Goal: Transaction & Acquisition: Download file/media

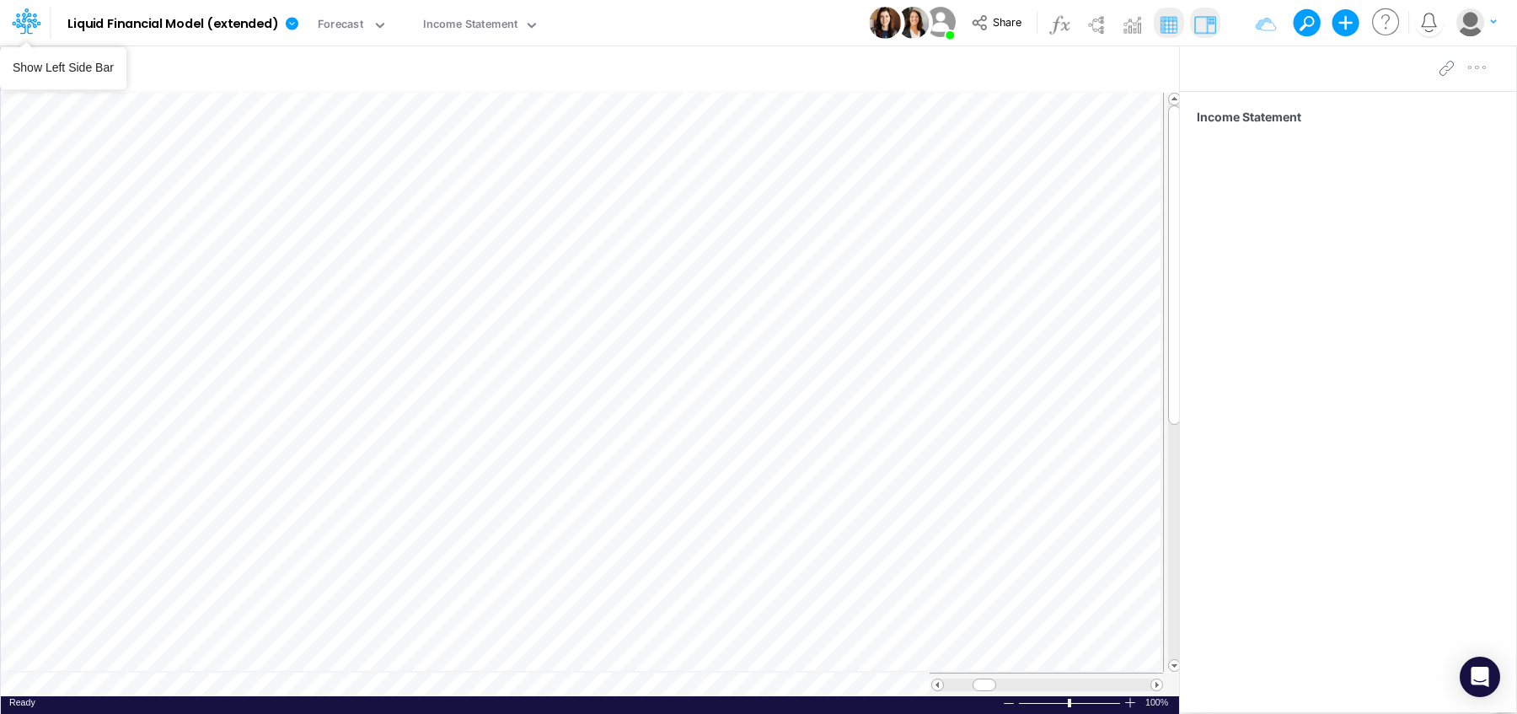
click at [31, 21] on icon at bounding box center [26, 21] width 29 height 29
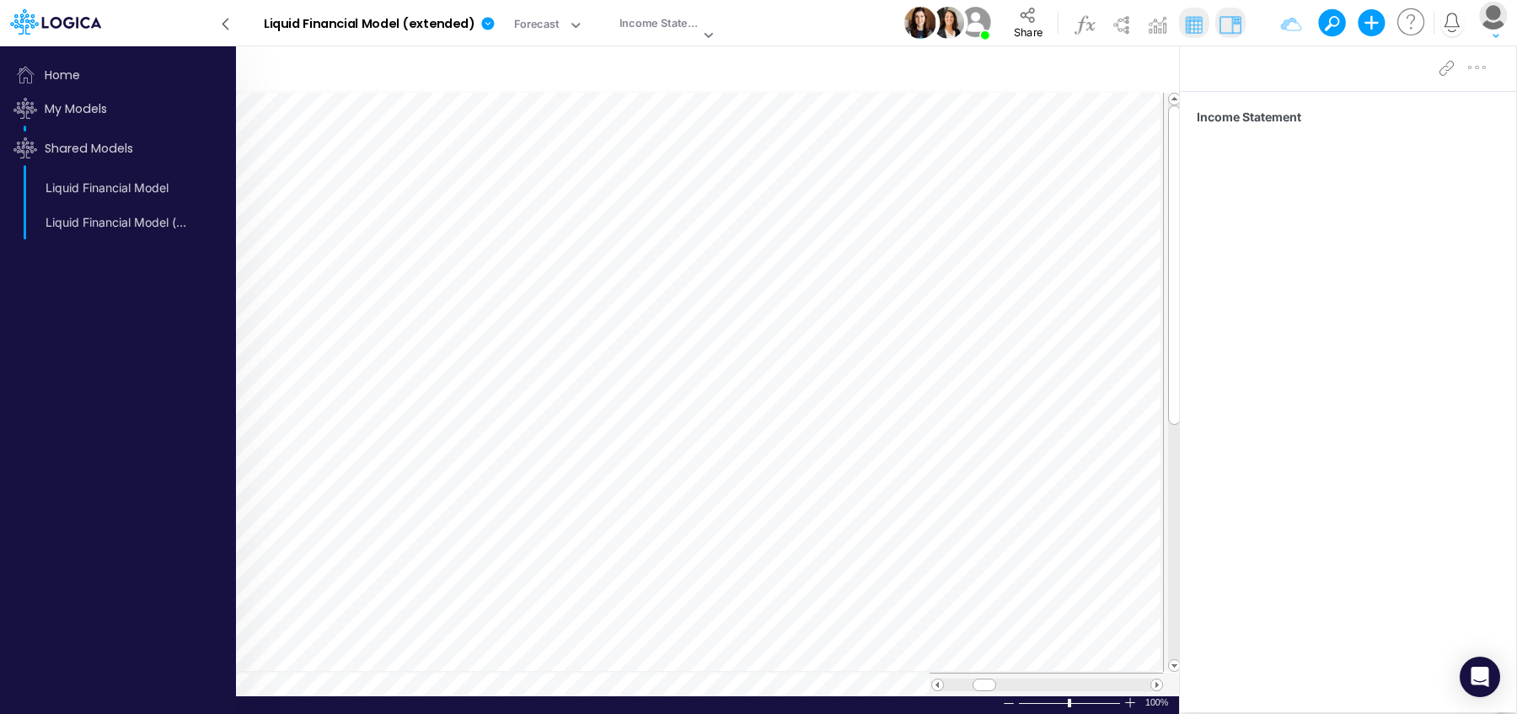
click at [1418, 549] on div "Income Statement" at bounding box center [1348, 378] width 336 height 574
click at [1036, 38] on span "Share" at bounding box center [1028, 31] width 29 height 13
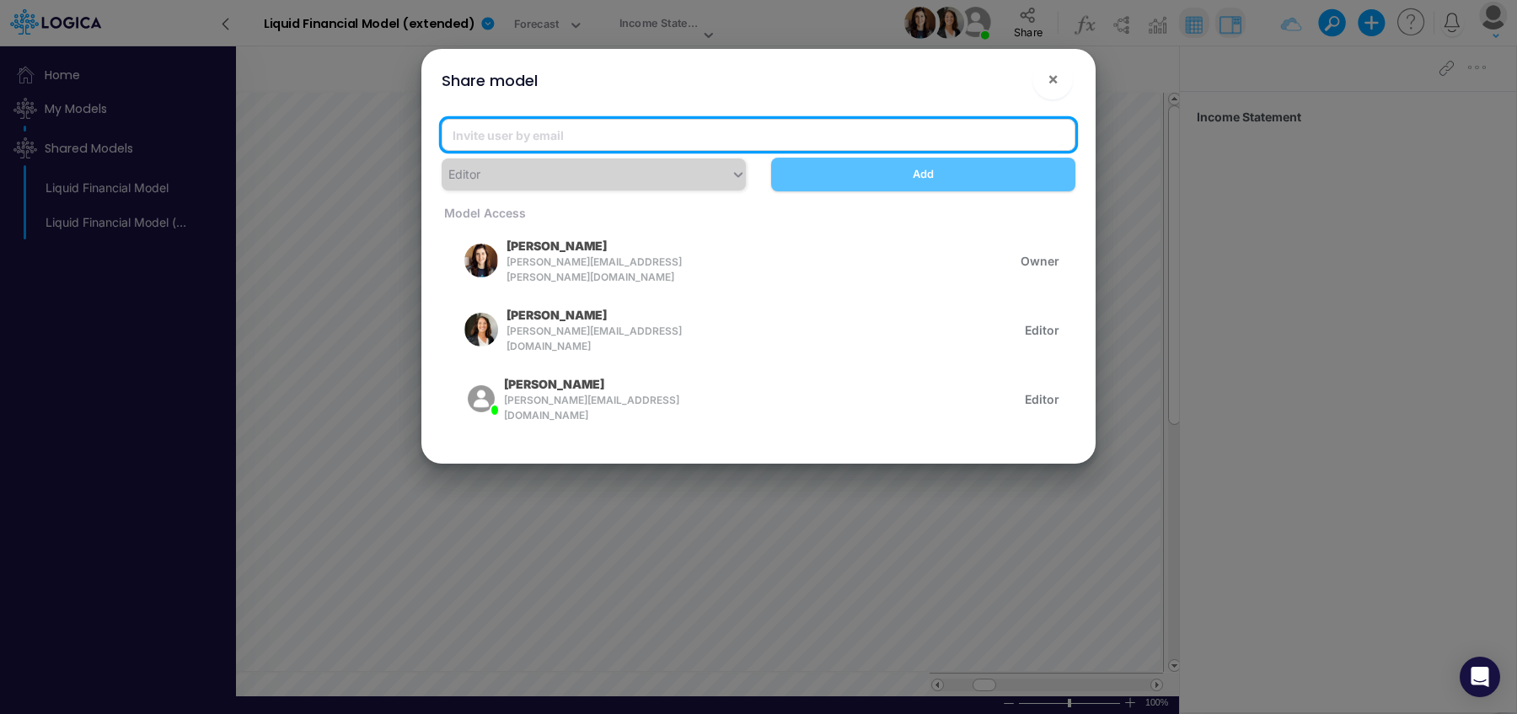
click at [692, 126] on input "email" at bounding box center [759, 135] width 634 height 32
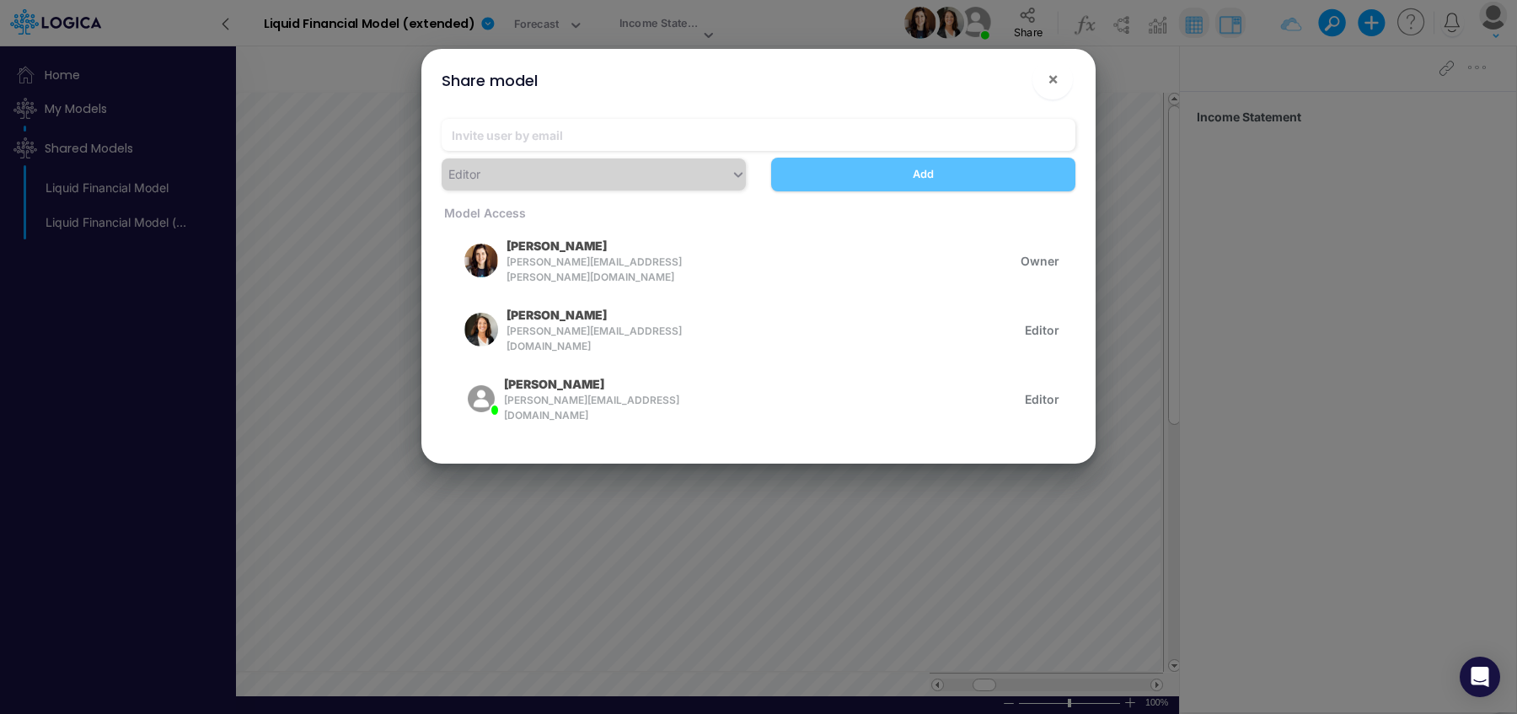
click at [541, 618] on div "Share model × Editor Add Model Access Carissa Castro carissa.castro+pipeline@lo…" at bounding box center [758, 357] width 1517 height 714
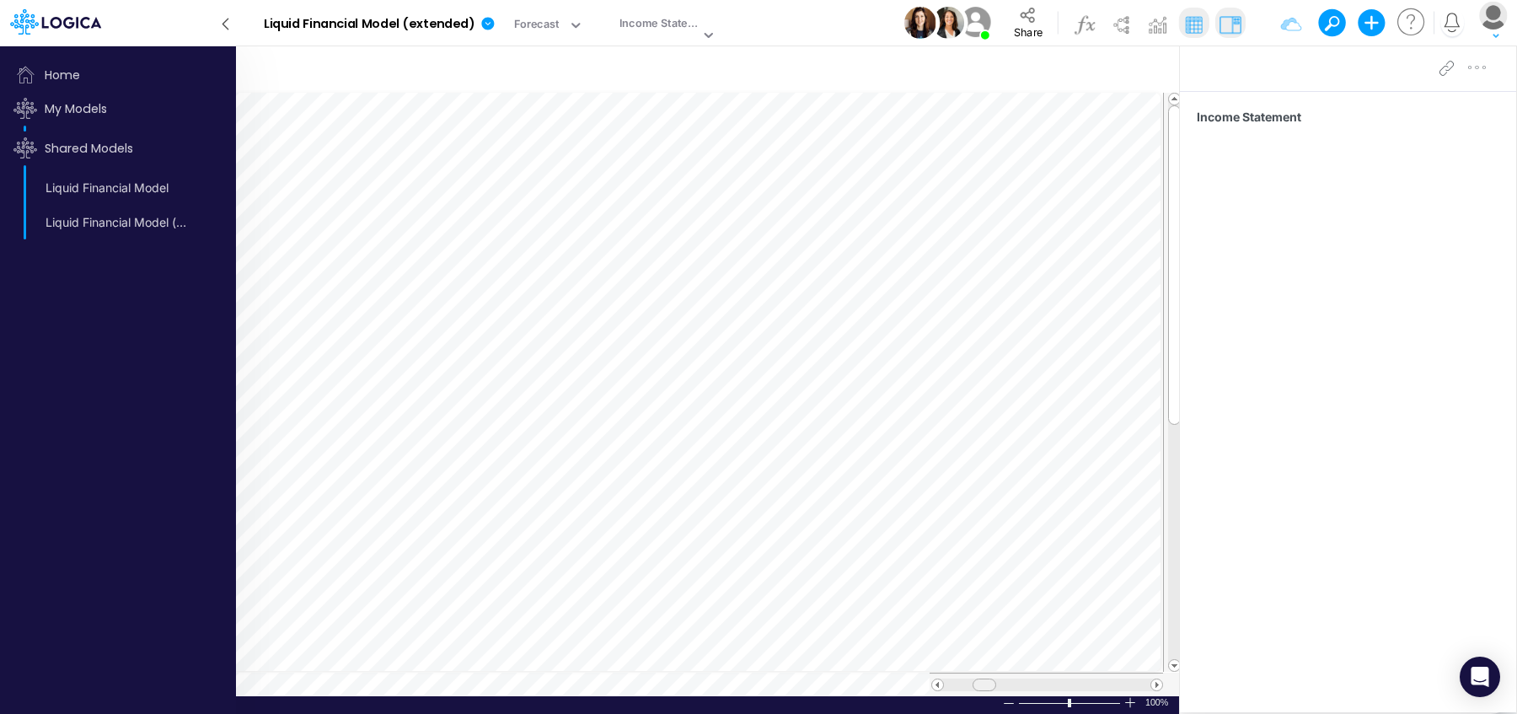
scroll to position [8, 0]
click at [907, 676] on tr at bounding box center [582, 684] width 1162 height 24
click at [635, 633] on table at bounding box center [591, 394] width 1181 height 603
click at [867, 680] on tr at bounding box center [582, 684] width 1162 height 24
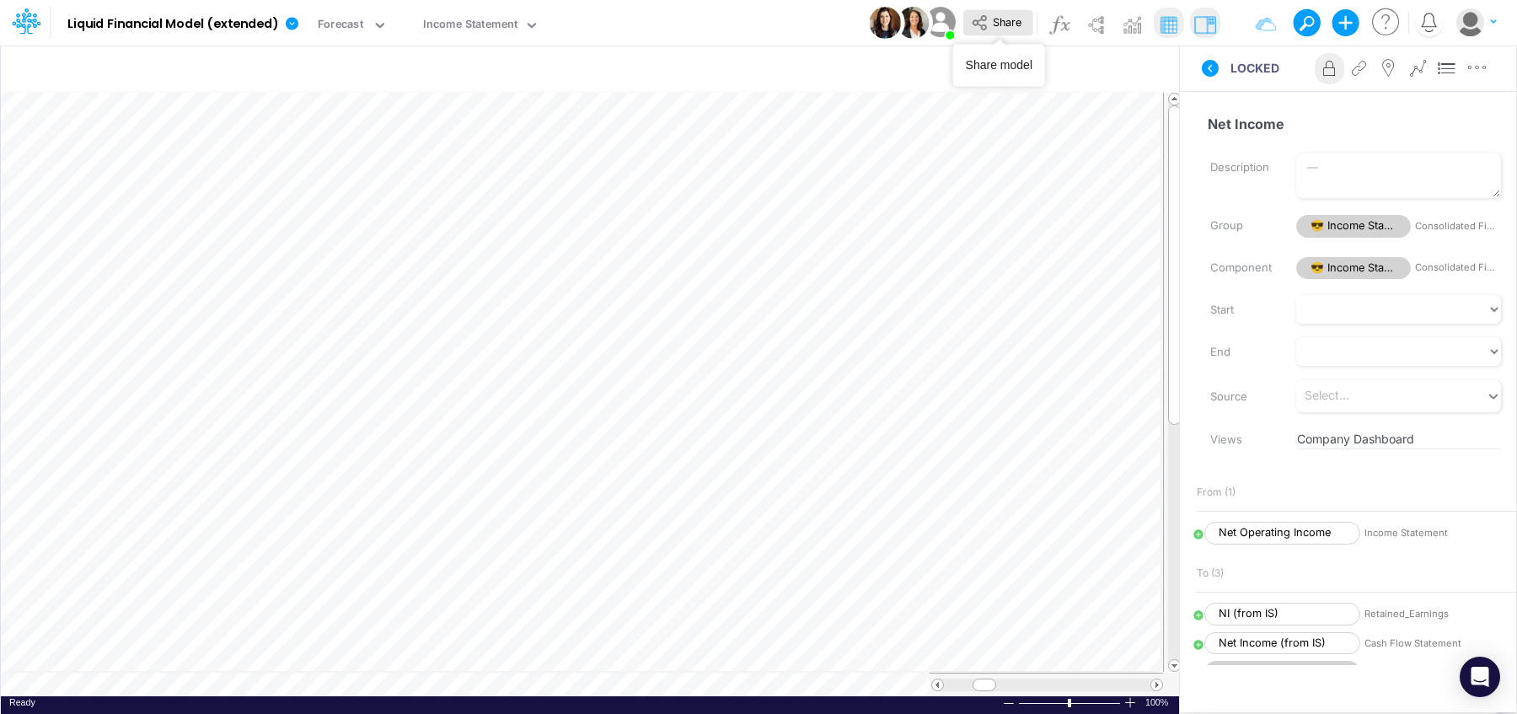
click at [1001, 33] on button "Share" at bounding box center [998, 23] width 70 height 26
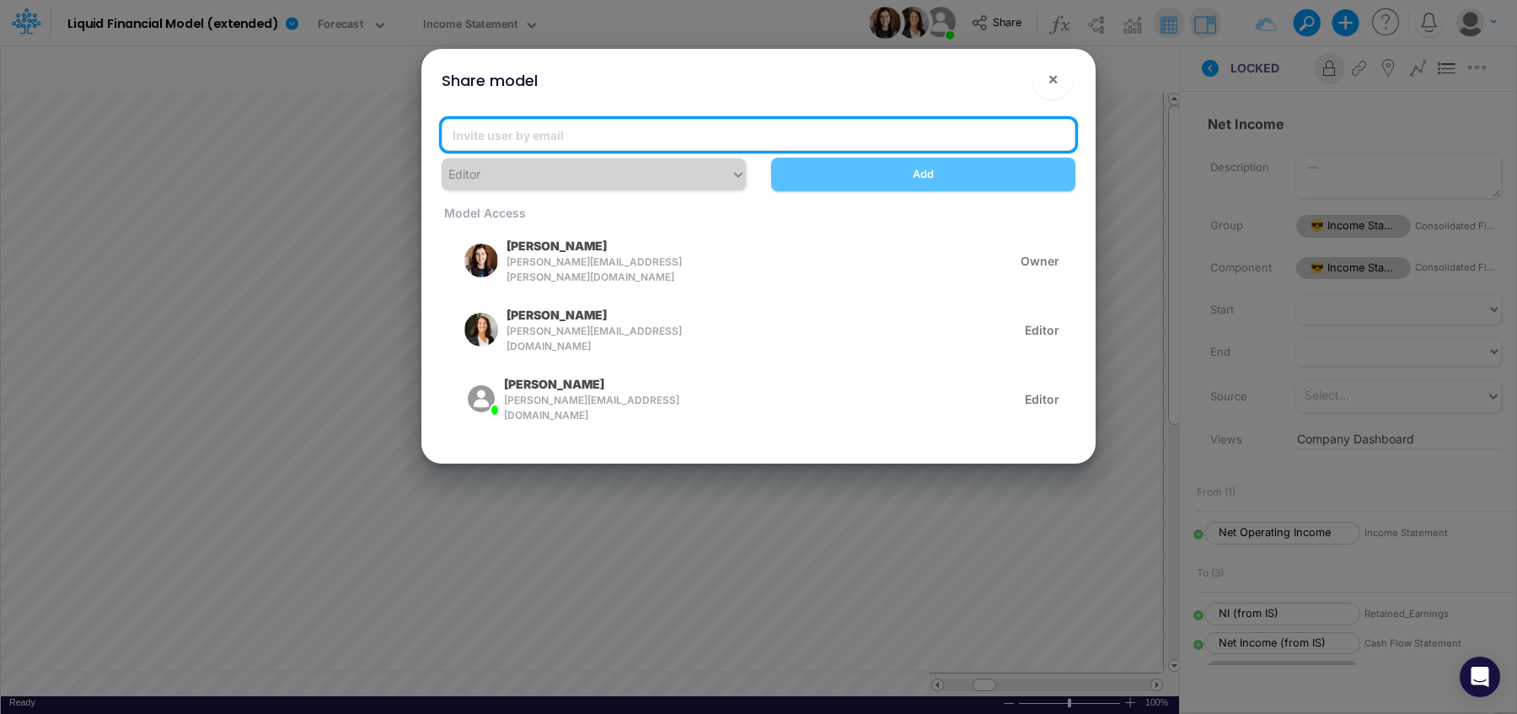
click at [805, 119] on input "email" at bounding box center [759, 135] width 634 height 32
paste input "[PERSON_NAME][EMAIL_ADDRESS][PERSON_NAME][DOMAIN_NAME]"
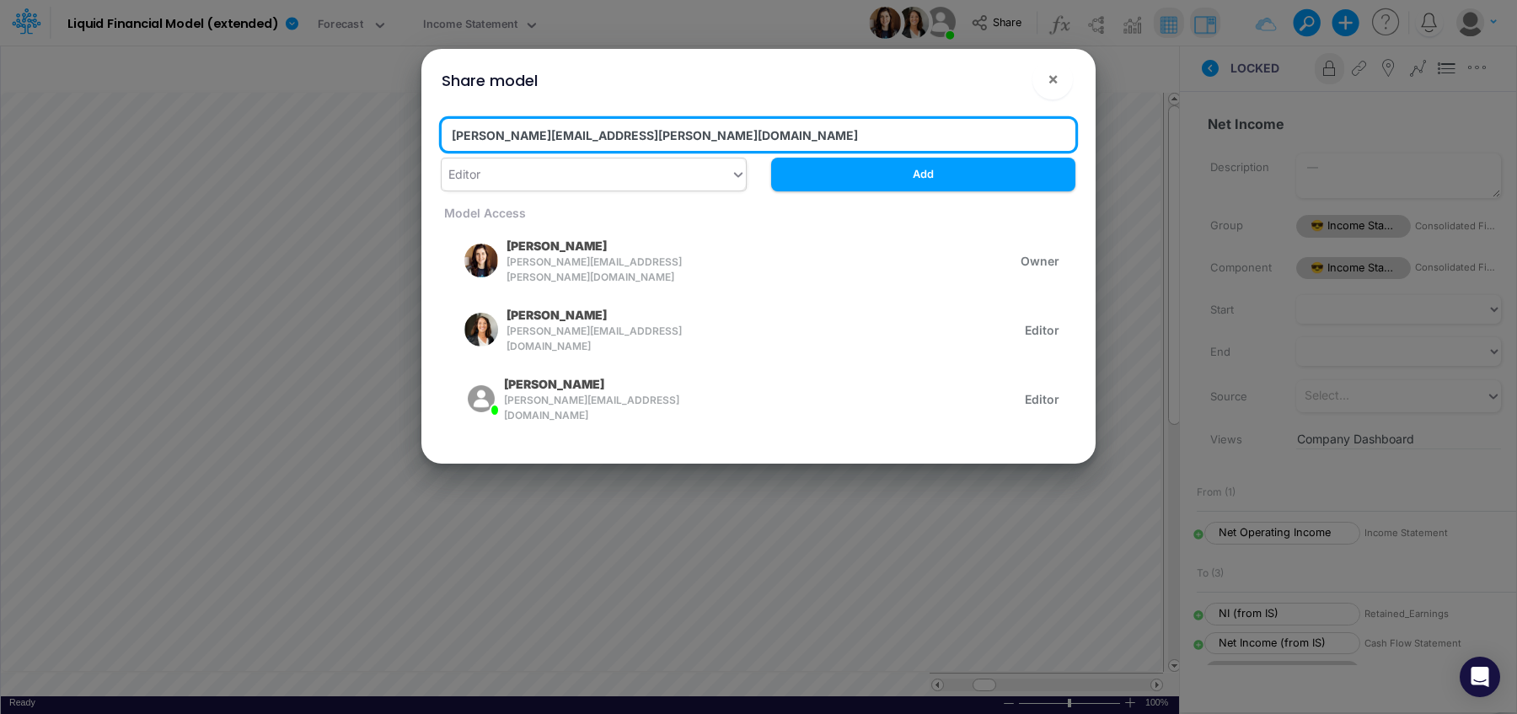
type input "[PERSON_NAME][EMAIL_ADDRESS][PERSON_NAME][DOMAIN_NAME]"
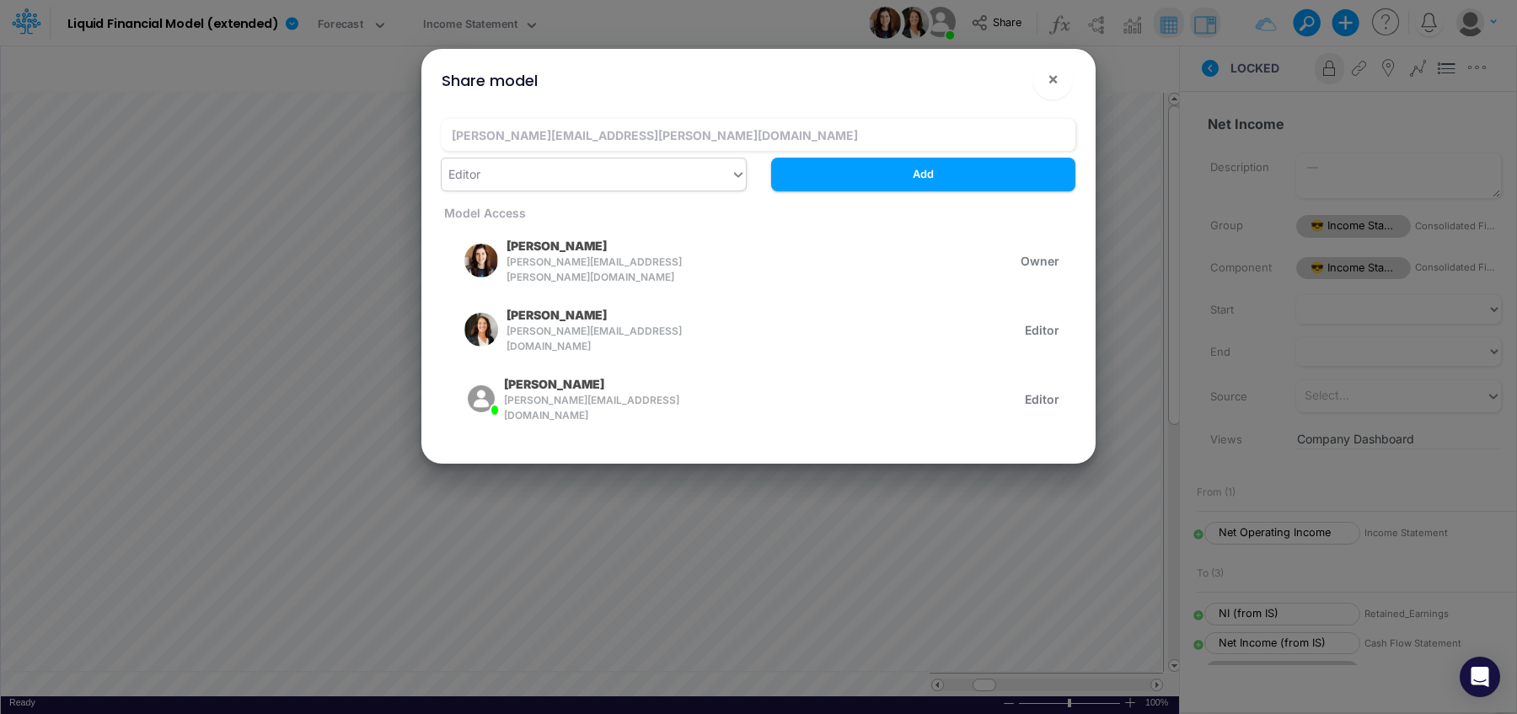
click at [726, 180] on div "Editor" at bounding box center [586, 174] width 289 height 28
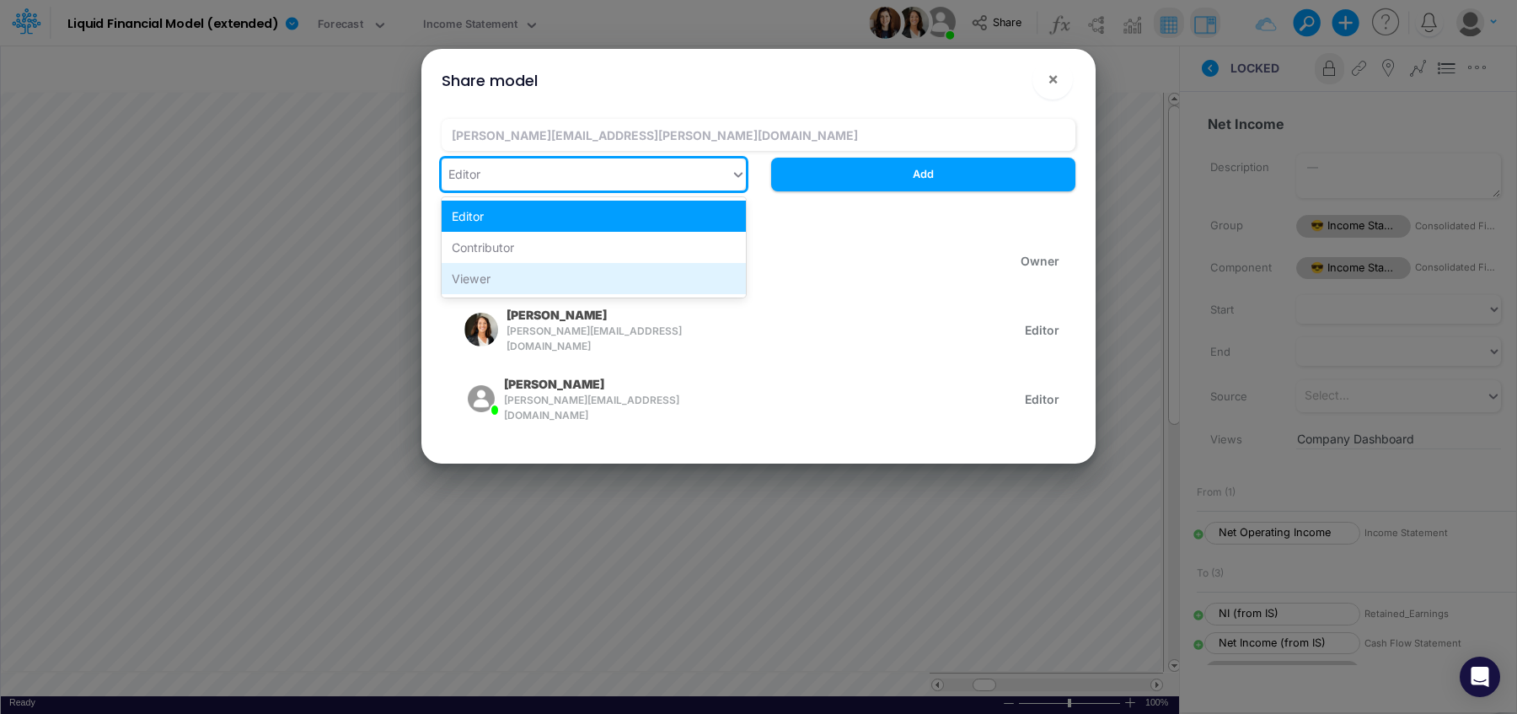
click at [656, 272] on div "Viewer" at bounding box center [594, 278] width 304 height 31
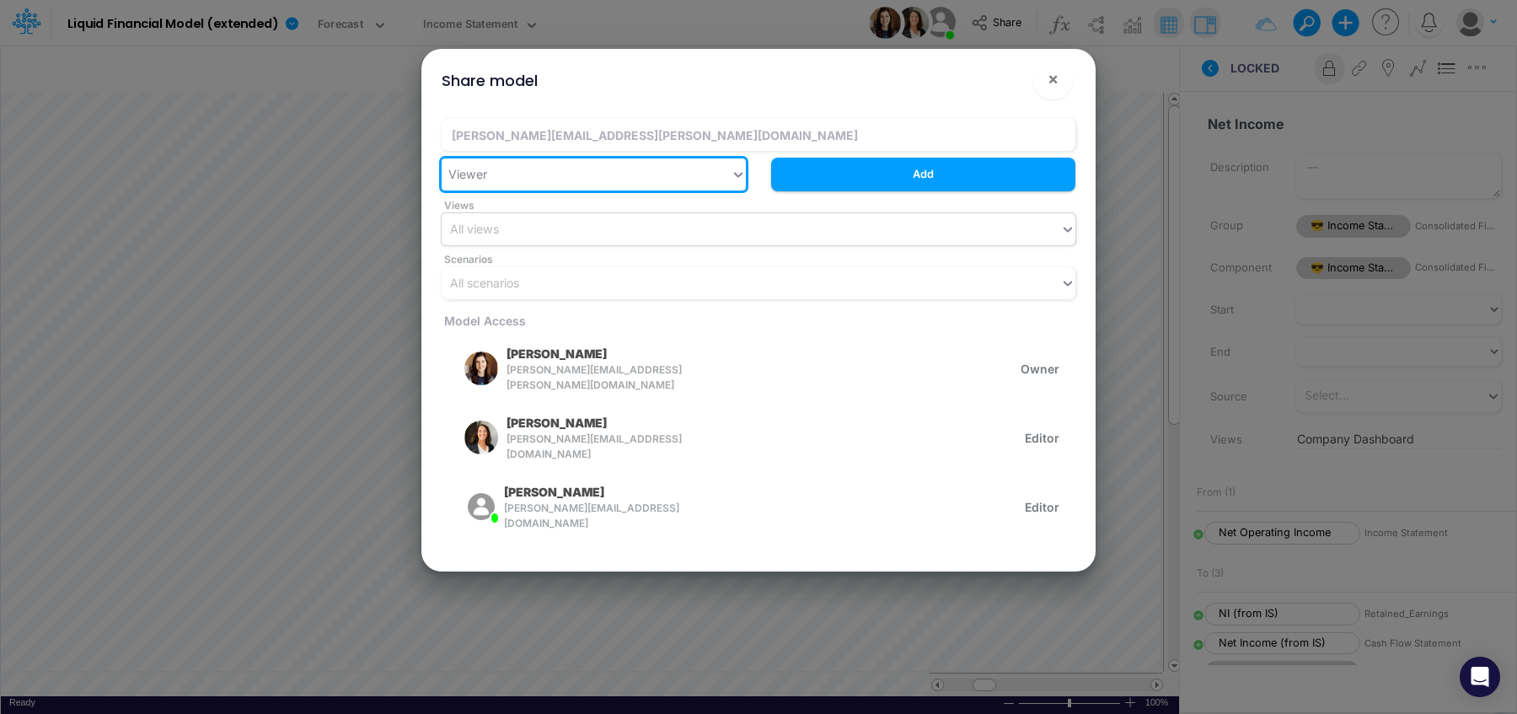
click at [656, 234] on div "All views" at bounding box center [751, 229] width 618 height 28
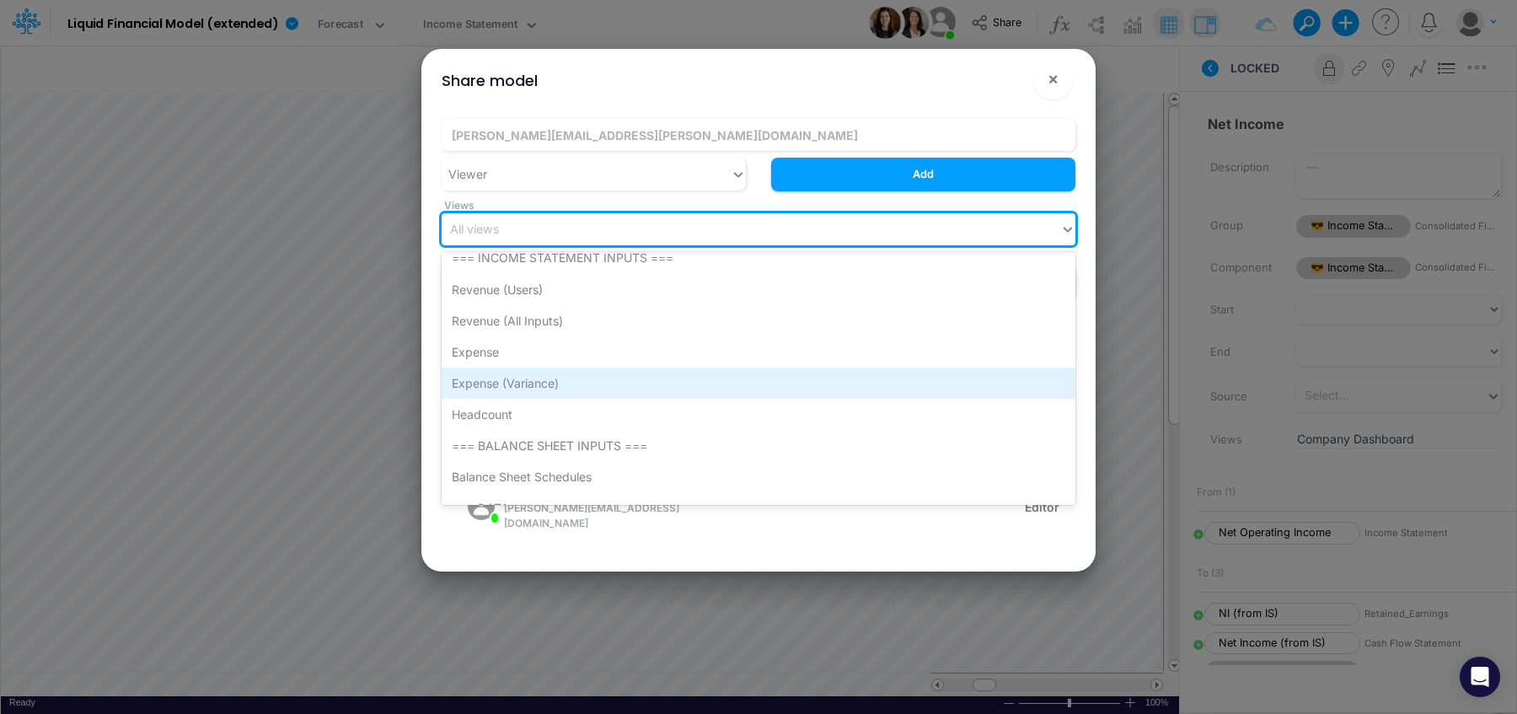
scroll to position [265, 0]
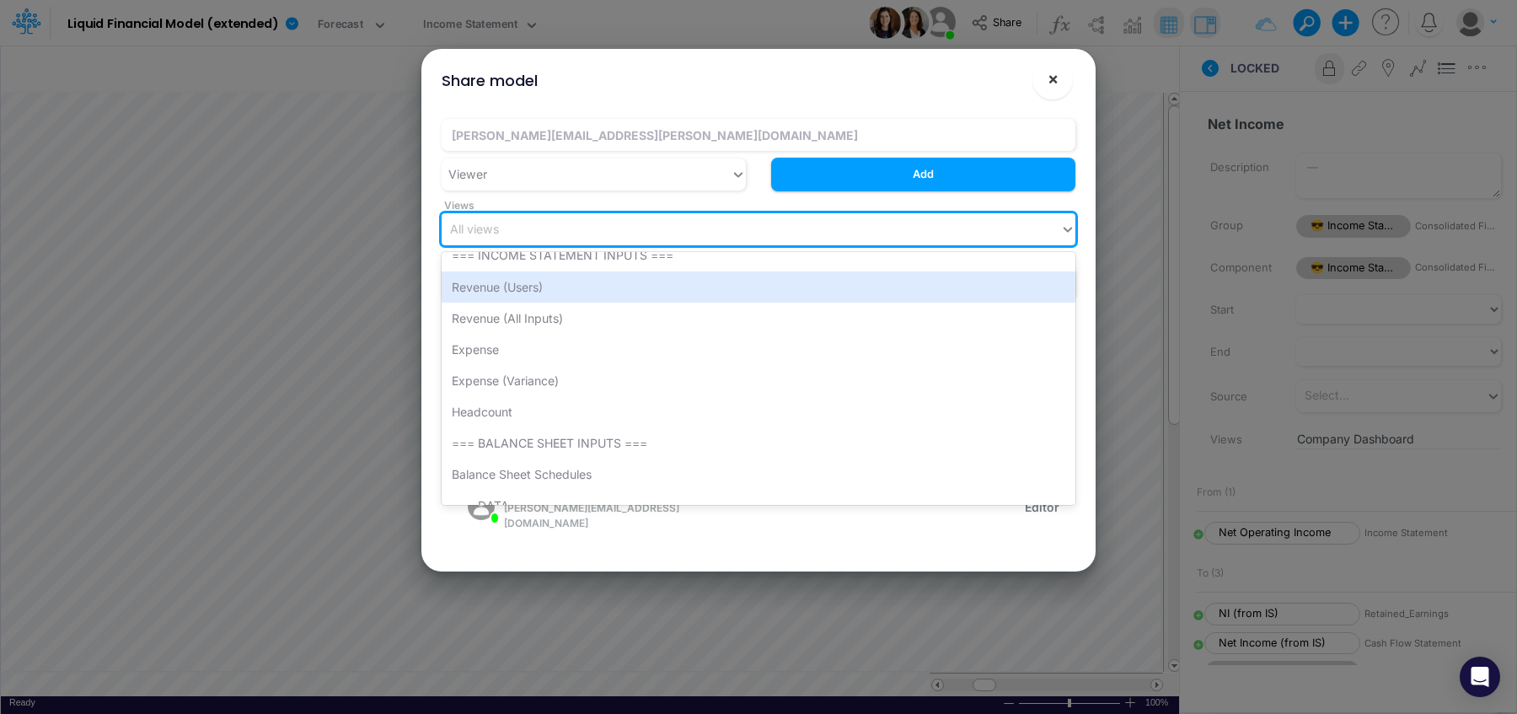
click at [1060, 86] on button "×" at bounding box center [1052, 79] width 40 height 40
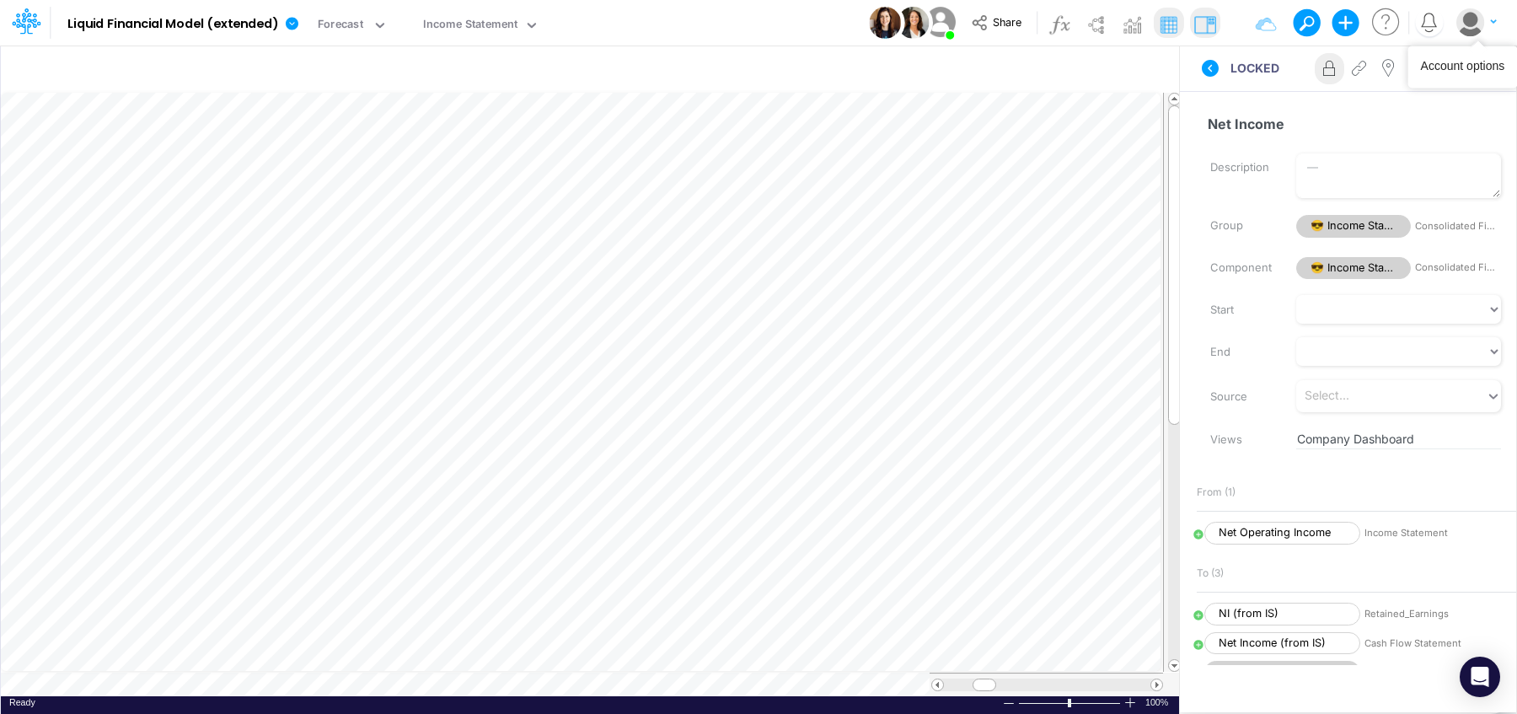
click at [1494, 19] on icon "button" at bounding box center [1493, 22] width 6 height 10
click at [1135, 73] on icon "button" at bounding box center [1146, 71] width 25 height 18
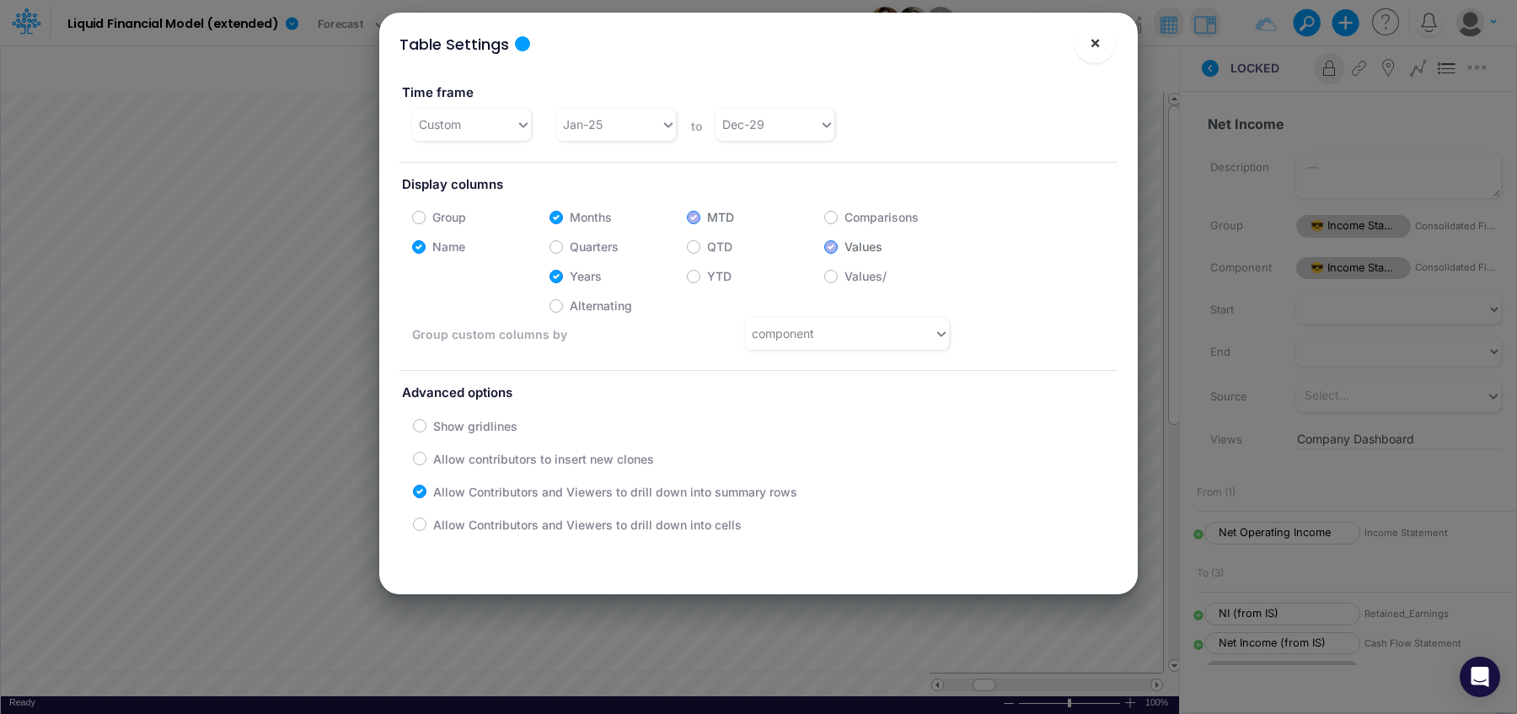
click at [1083, 53] on button "×" at bounding box center [1094, 43] width 40 height 40
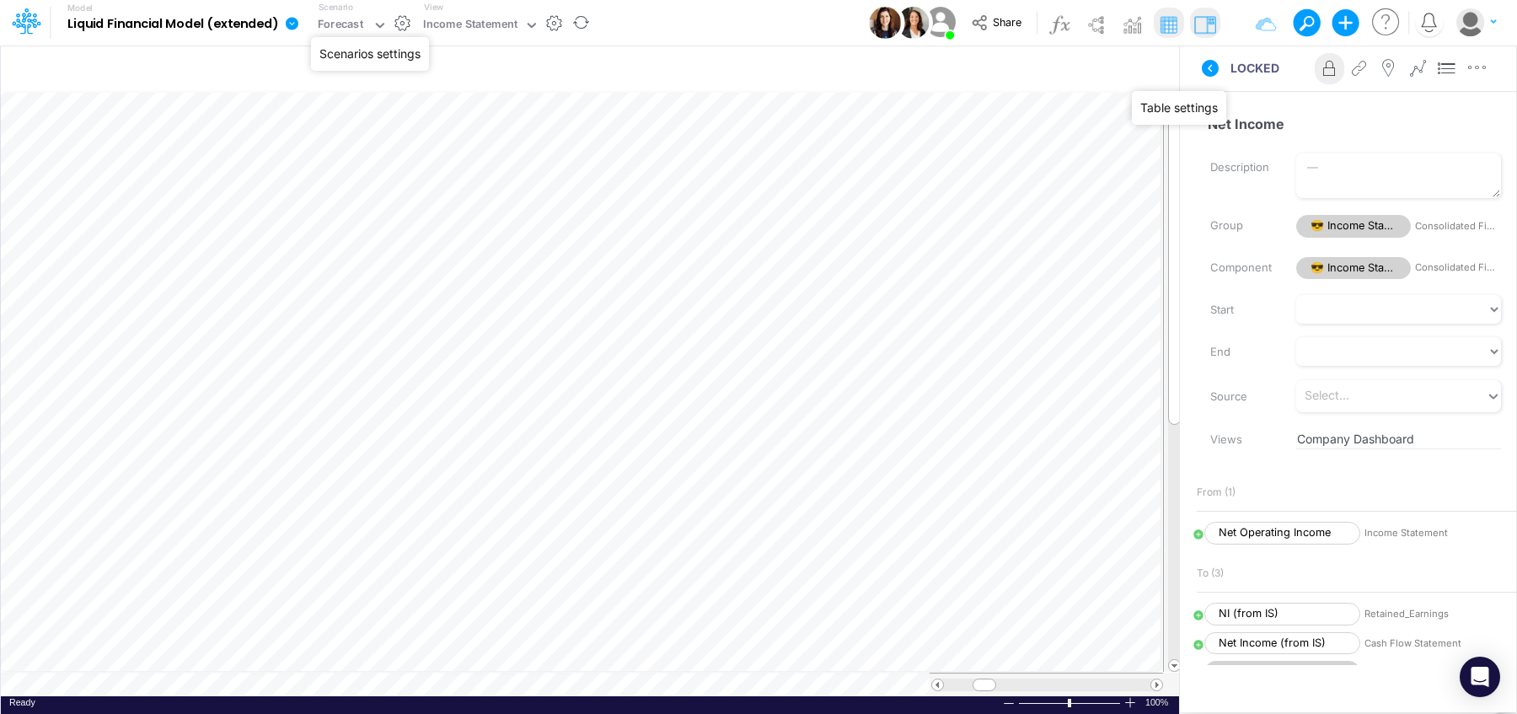
click at [404, 26] on button "button" at bounding box center [403, 23] width 18 height 18
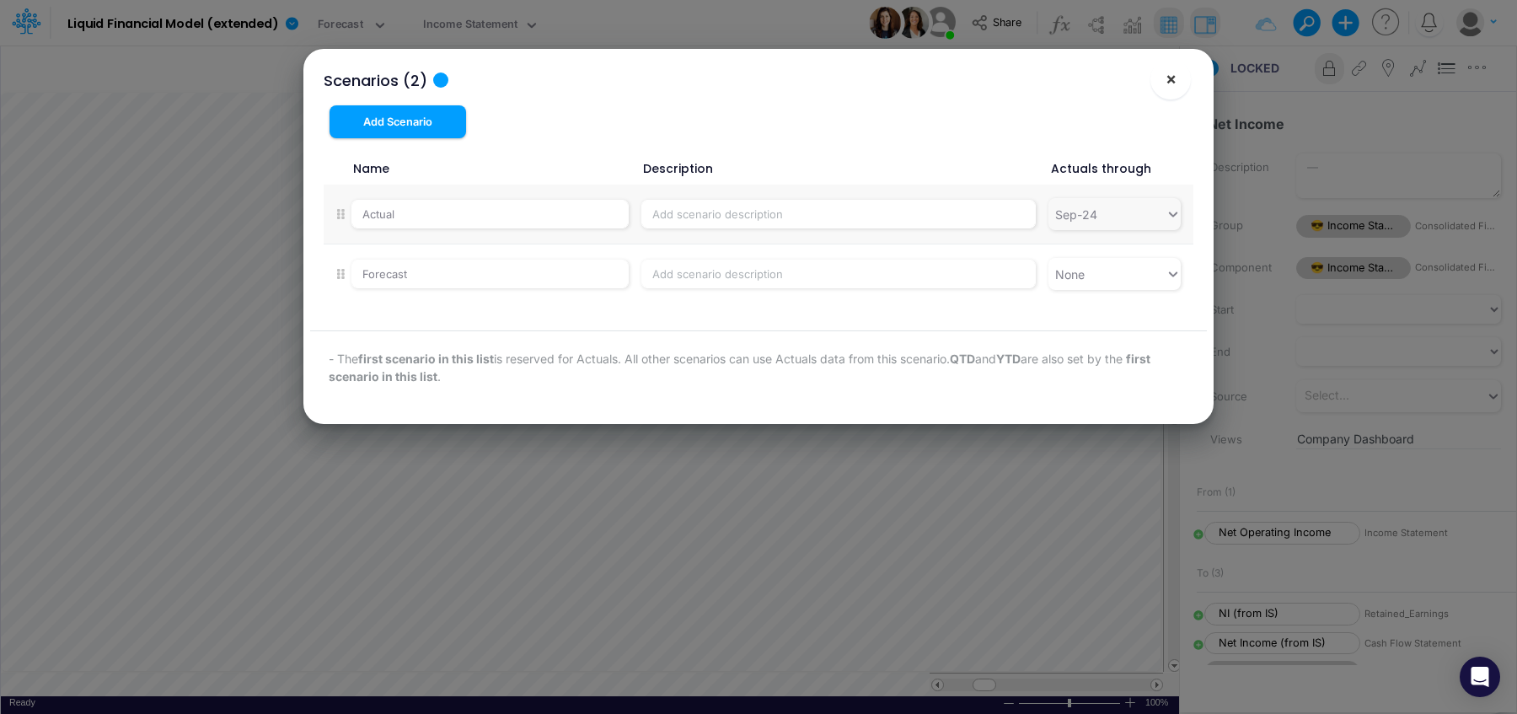
click at [1159, 83] on button "×" at bounding box center [1170, 79] width 40 height 40
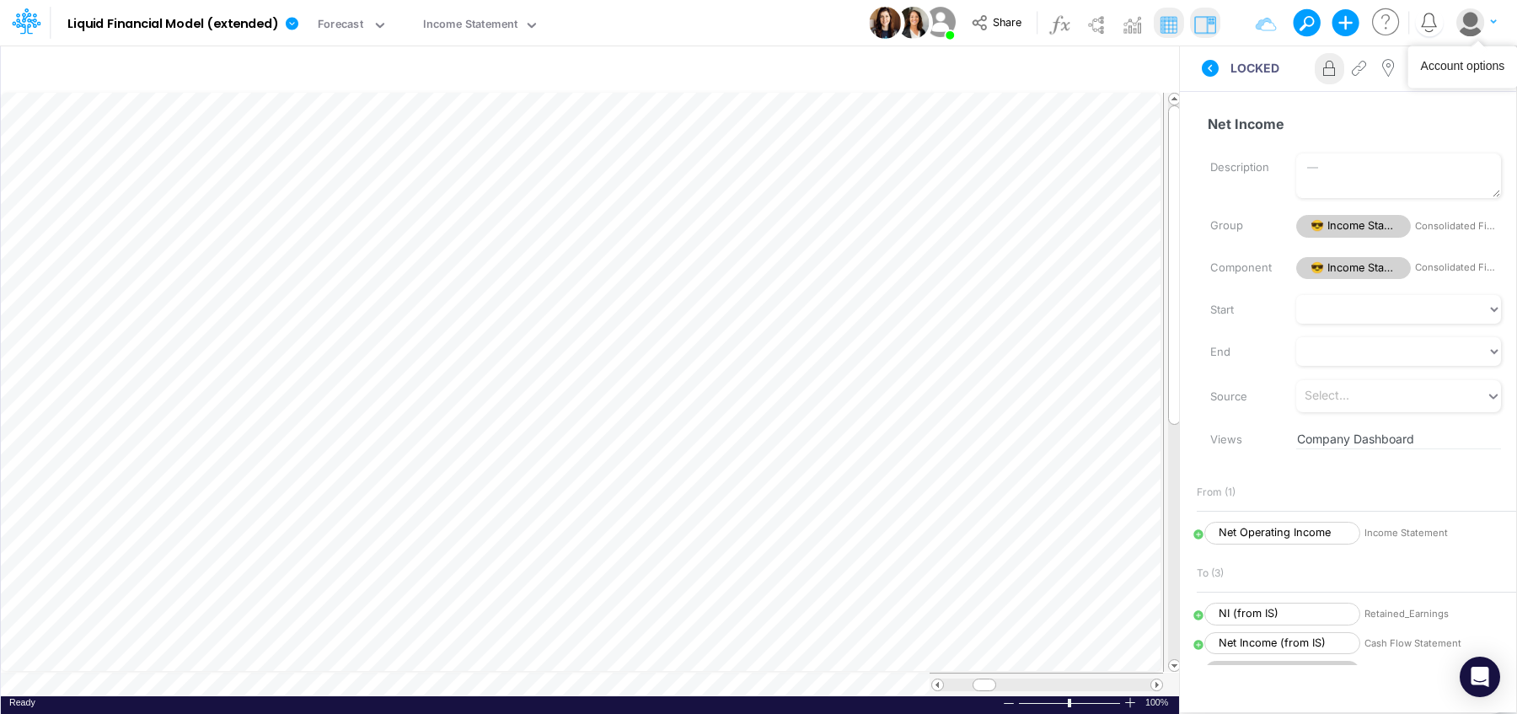
click at [1484, 31] on button "button" at bounding box center [1476, 22] width 42 height 29
click at [1491, 56] on link at bounding box center [1476, 68] width 31 height 34
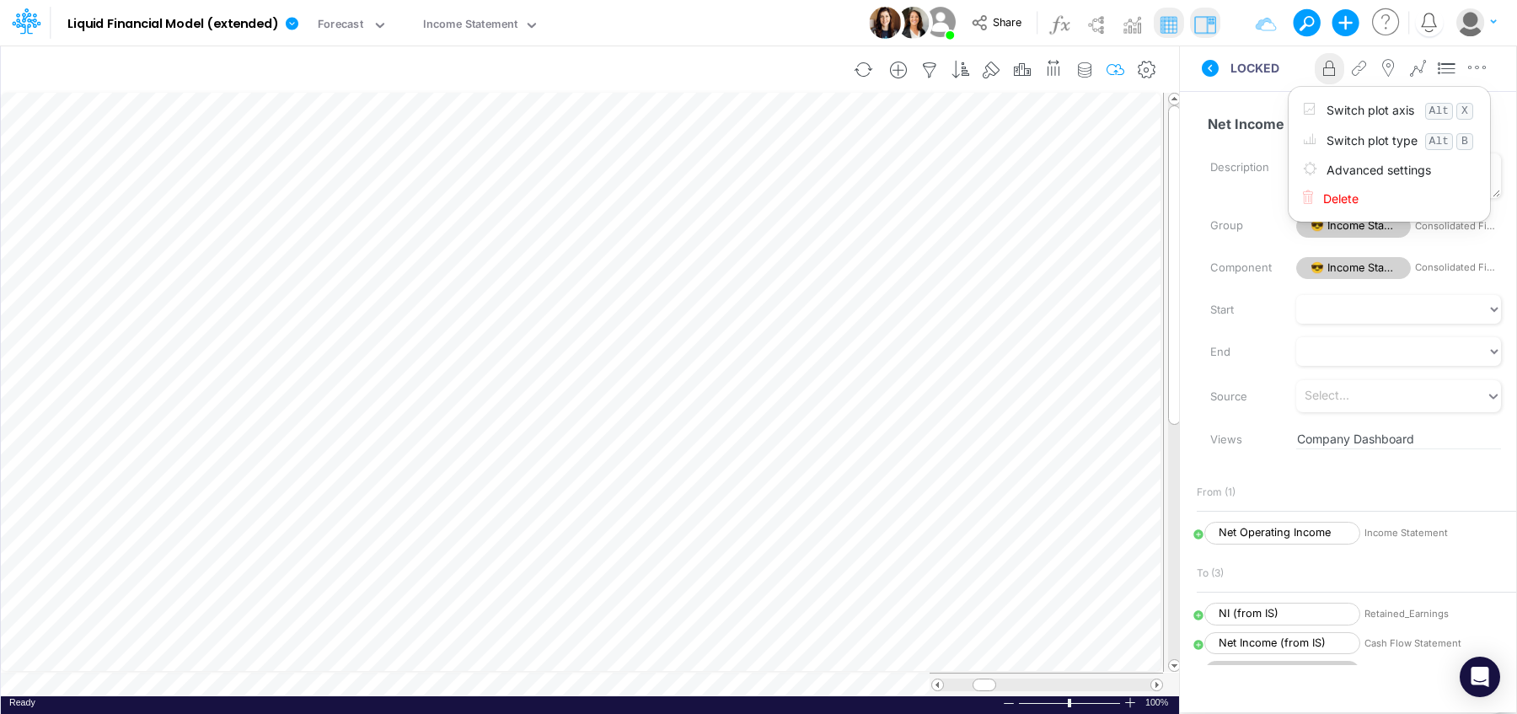
click at [1102, 76] on button "button" at bounding box center [1115, 70] width 31 height 34
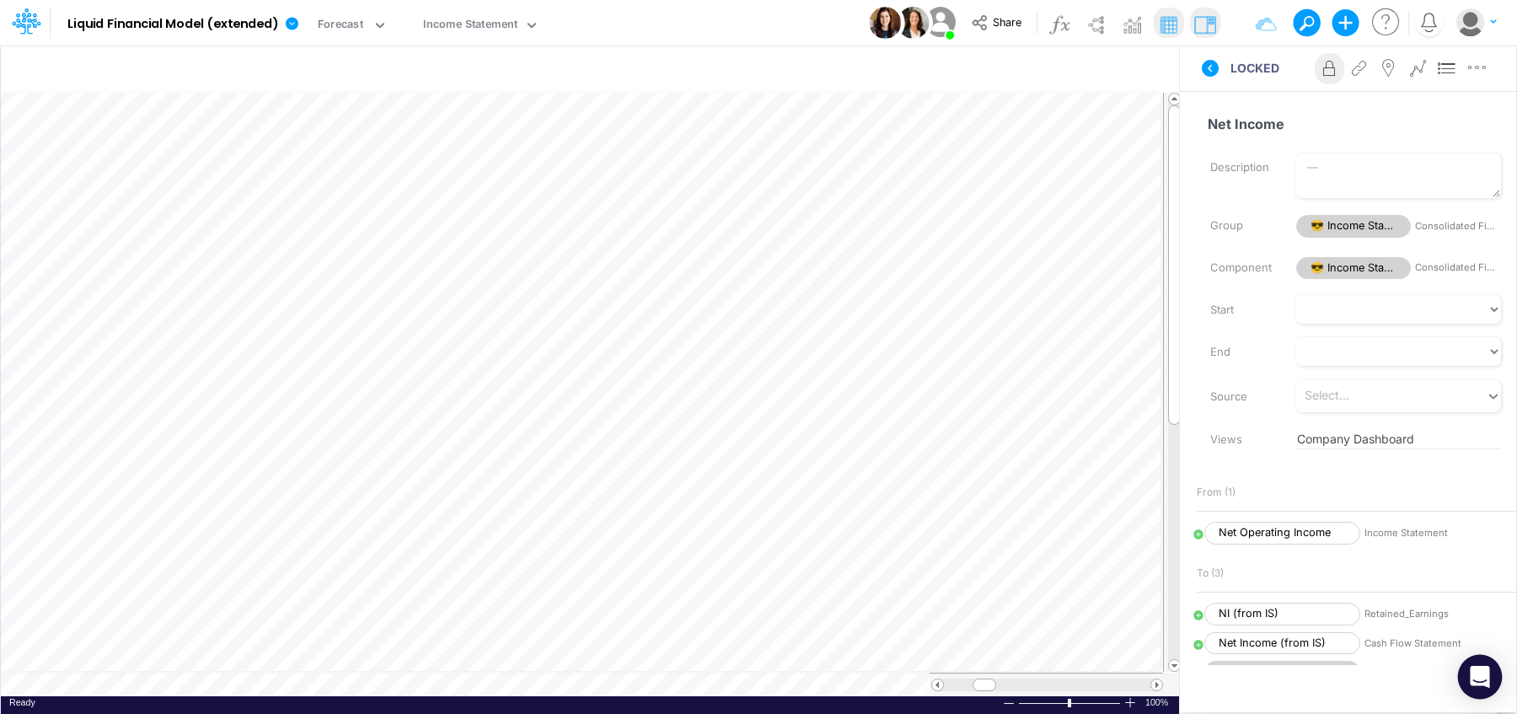
click at [1480, 673] on icon "Open Intercom Messenger" at bounding box center [1479, 677] width 19 height 22
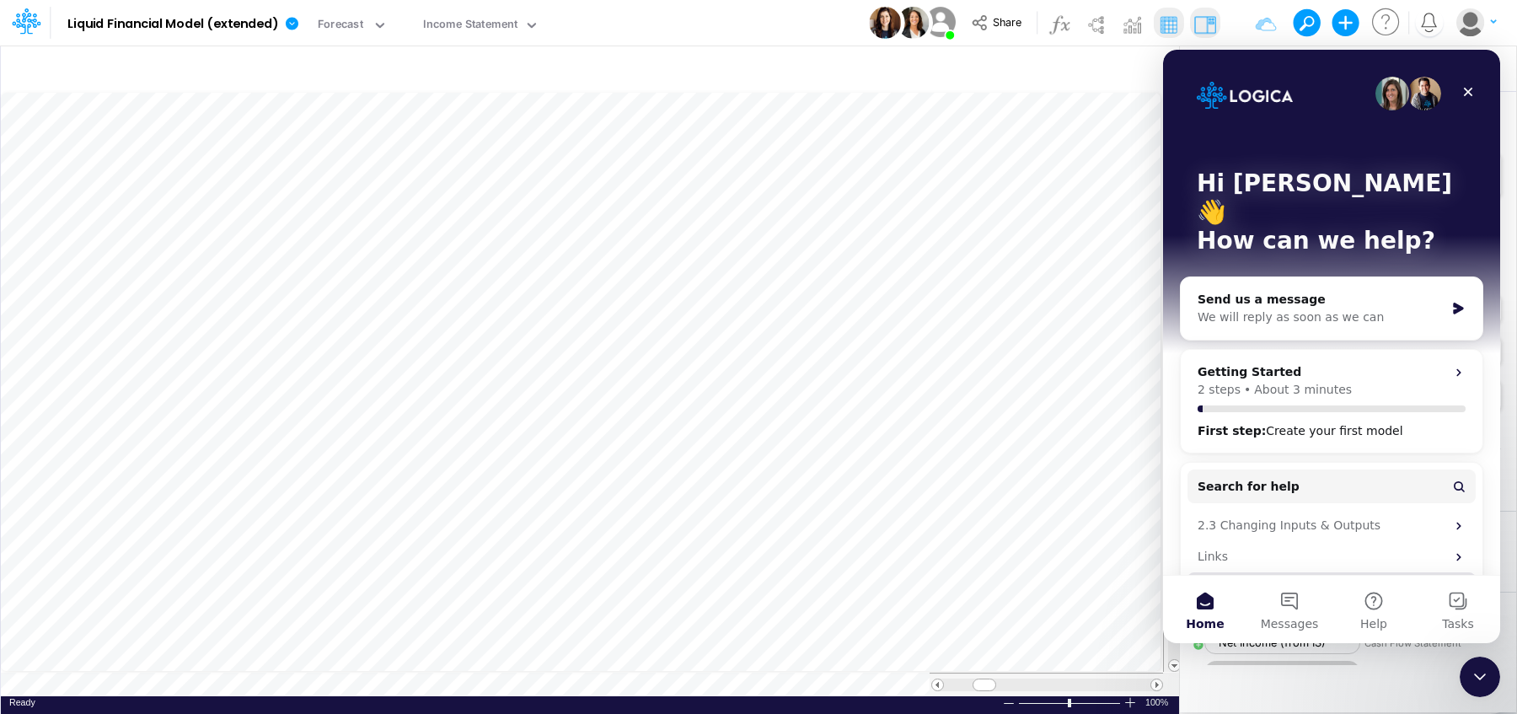
scroll to position [0, 0]
click at [1313, 308] on div "We will reply as soon as we can" at bounding box center [1320, 317] width 247 height 18
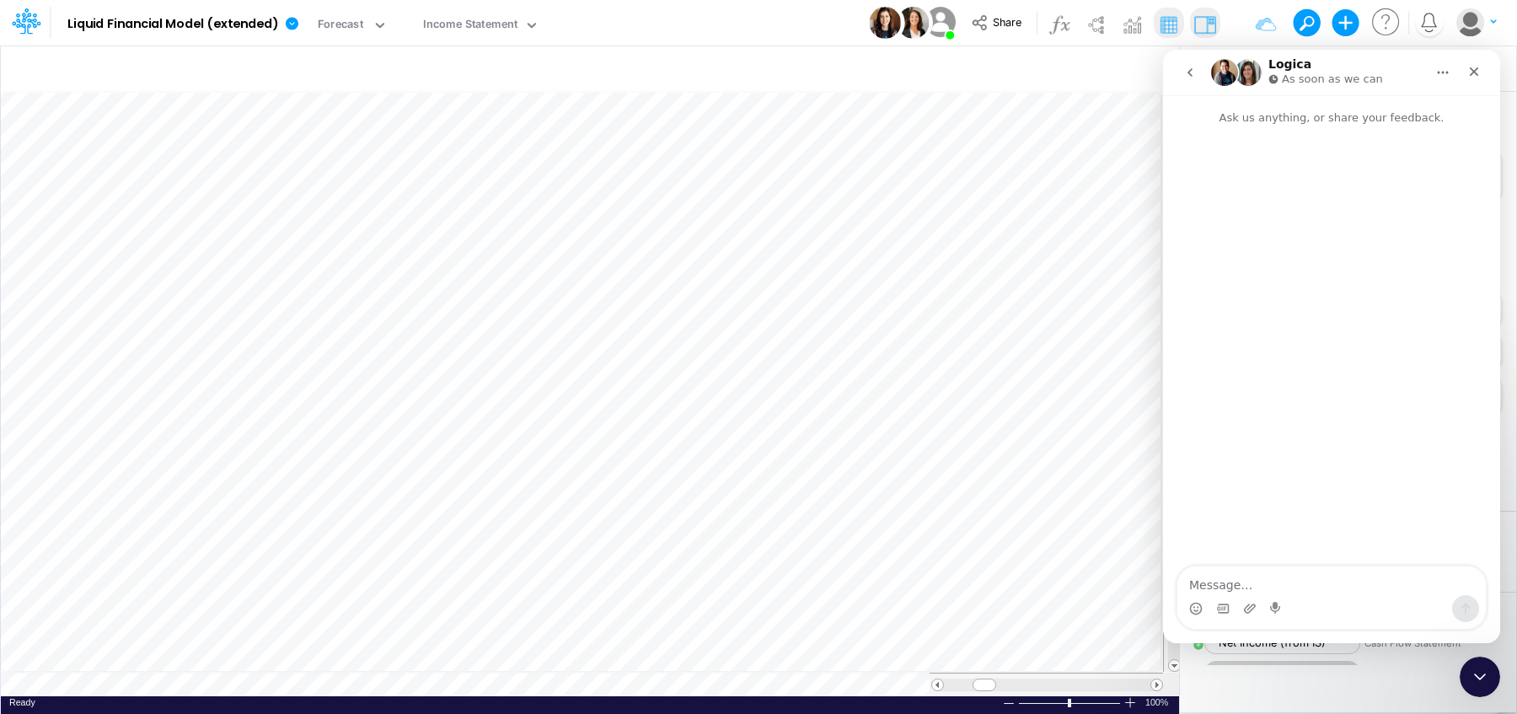
click at [1197, 581] on textarea "Message…" at bounding box center [1331, 580] width 308 height 29
type textarea "How do I print this?"
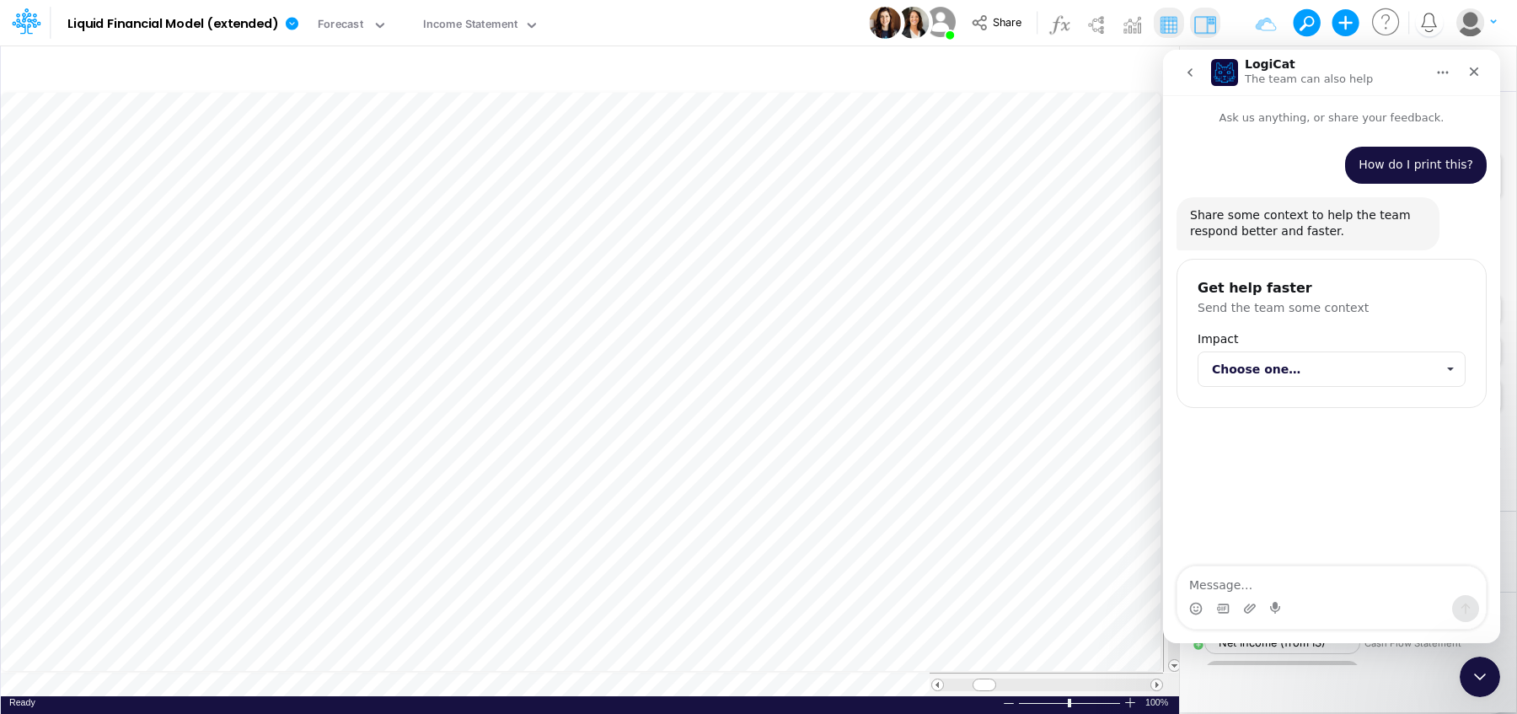
click at [1256, 377] on span "Choose one…" at bounding box center [1323, 369] width 223 height 34
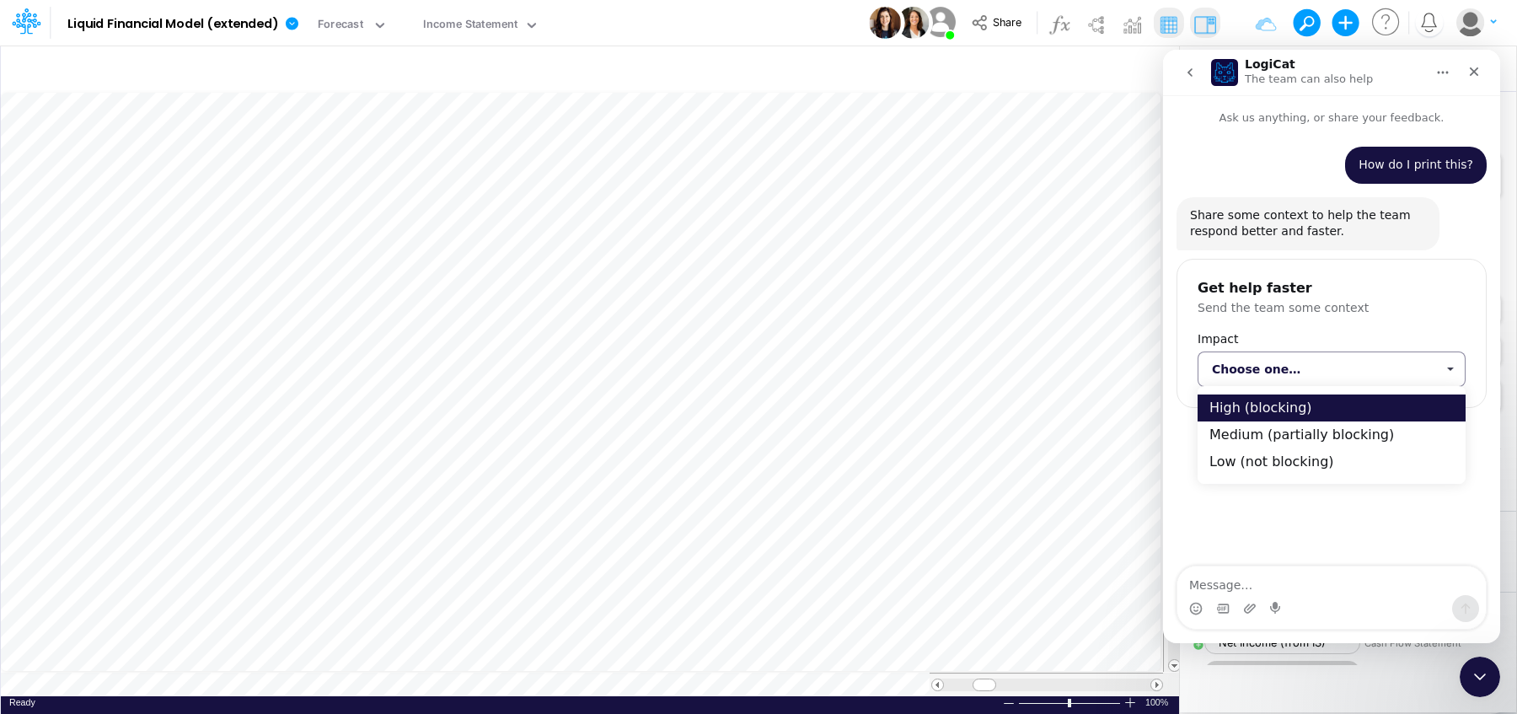
click at [1237, 411] on div "High (blocking)" at bounding box center [1331, 407] width 269 height 27
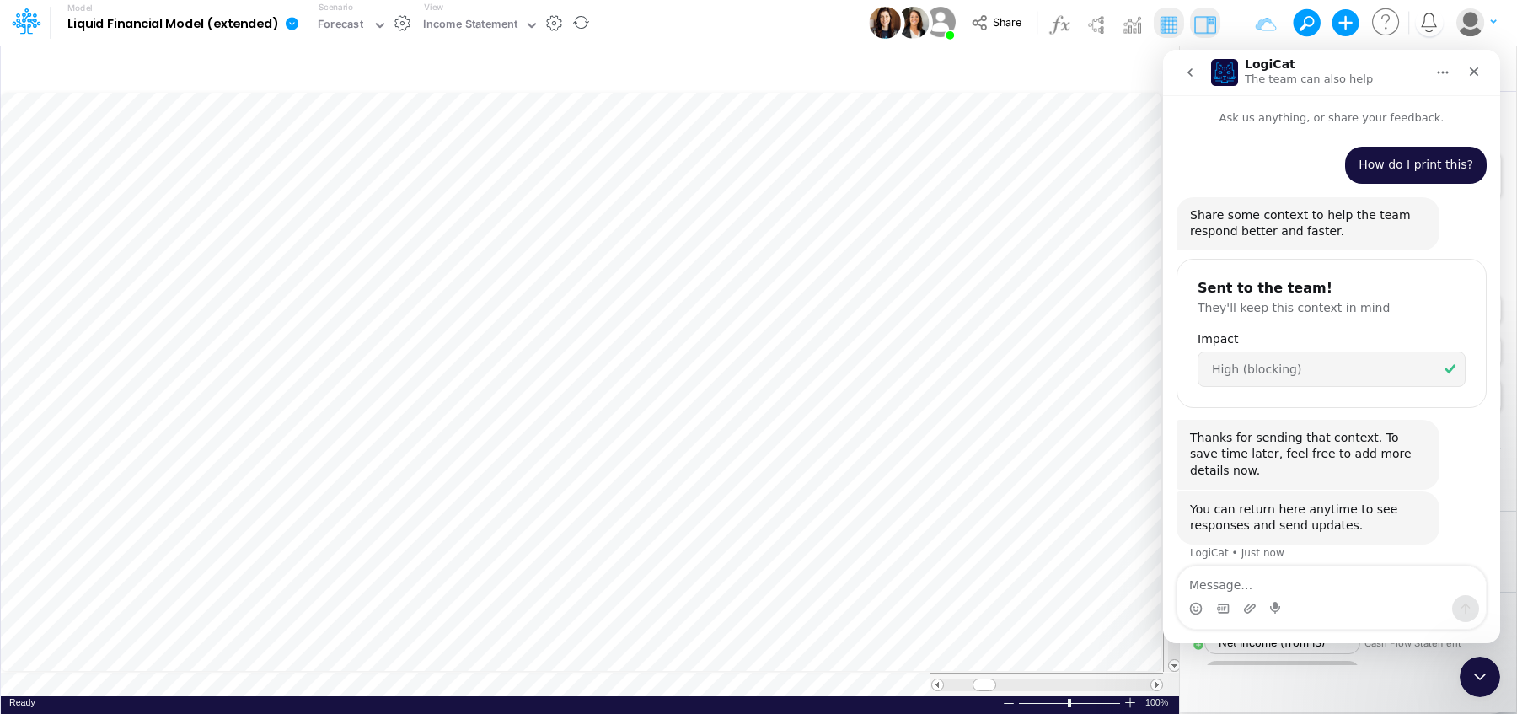
scroll to position [11, 0]
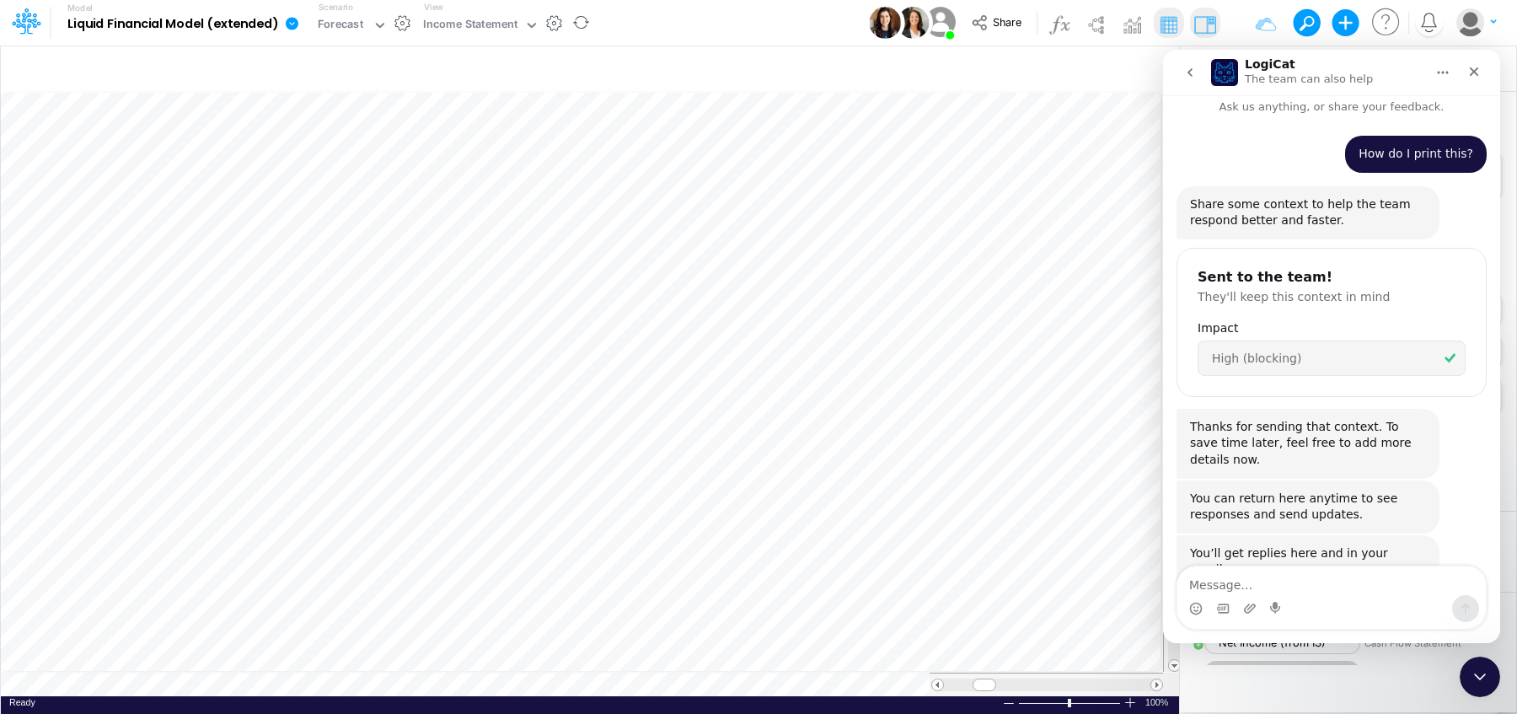
click at [87, 18] on b "Liquid Financial Model (extended)" at bounding box center [172, 24] width 211 height 15
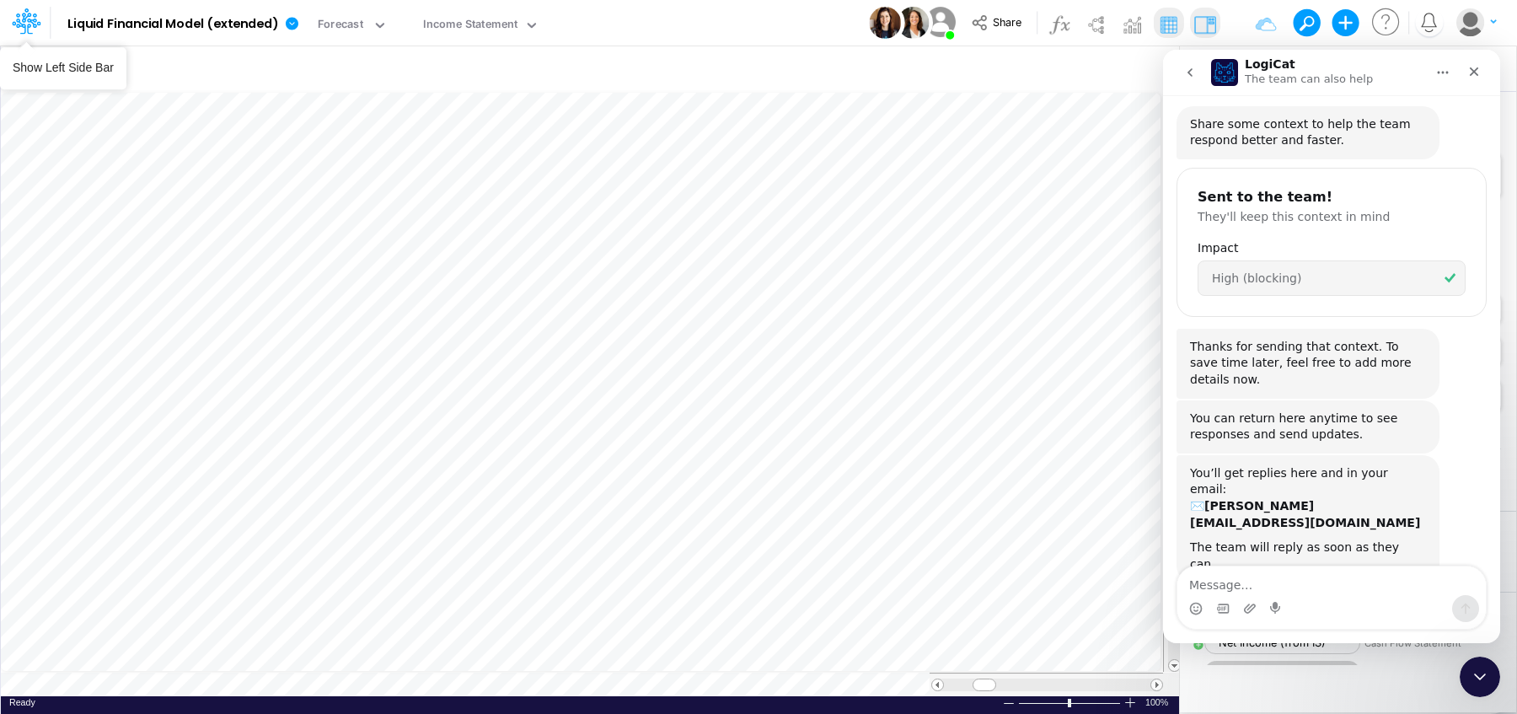
click at [43, 24] on div at bounding box center [25, 23] width 51 height 32
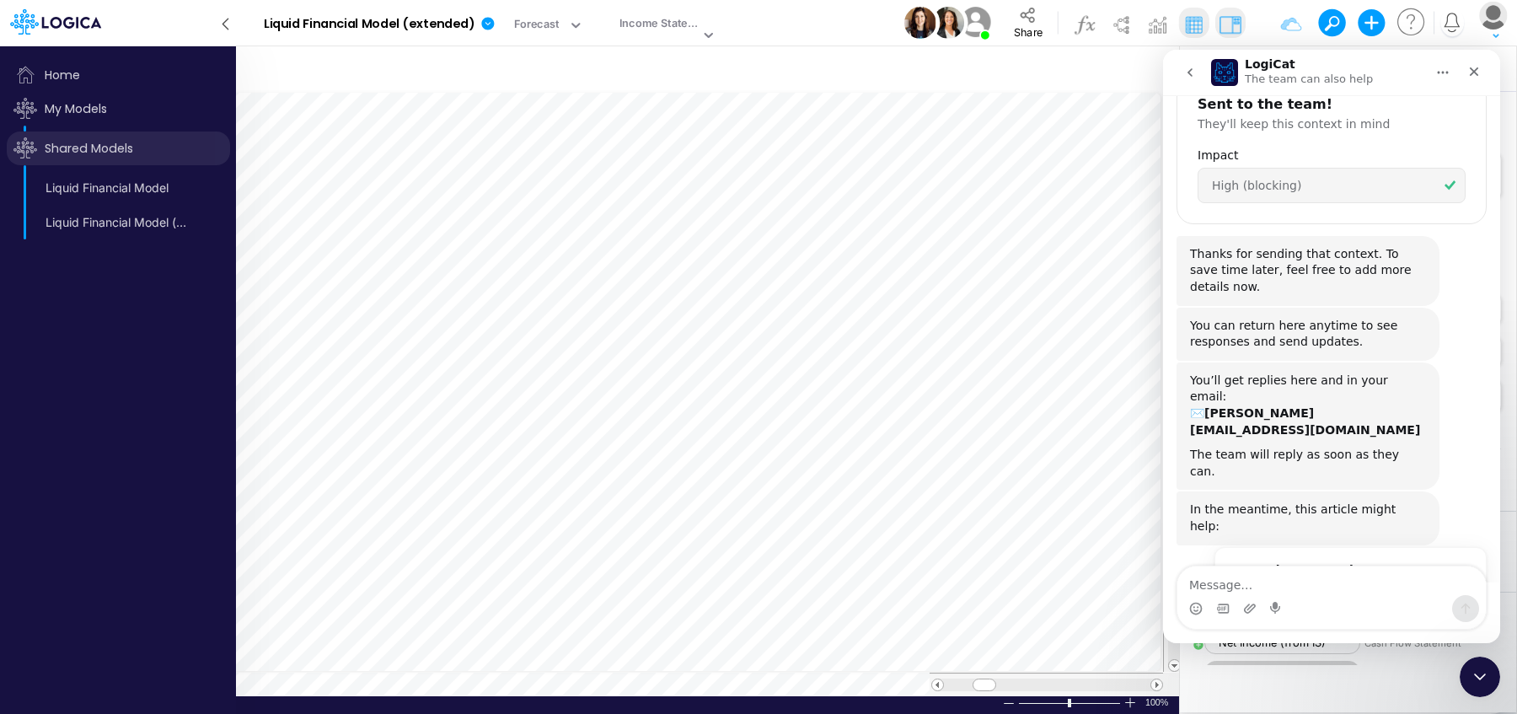
scroll to position [201, 0]
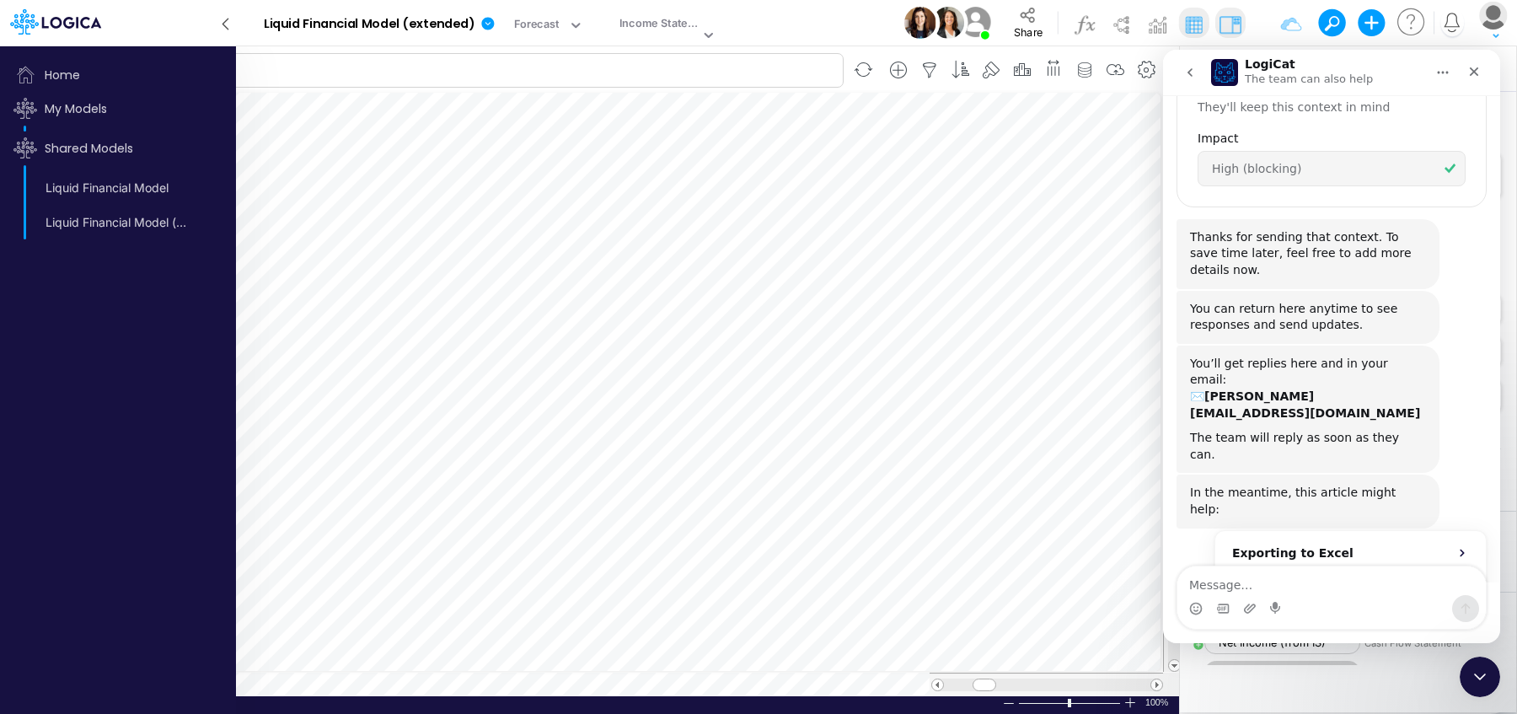
click at [334, 74] on input "text" at bounding box center [429, 70] width 828 height 35
click at [1305, 589] on span "More in the Help Center" at bounding box center [1358, 596] width 159 height 14
click at [485, 30] on icon at bounding box center [487, 23] width 15 height 15
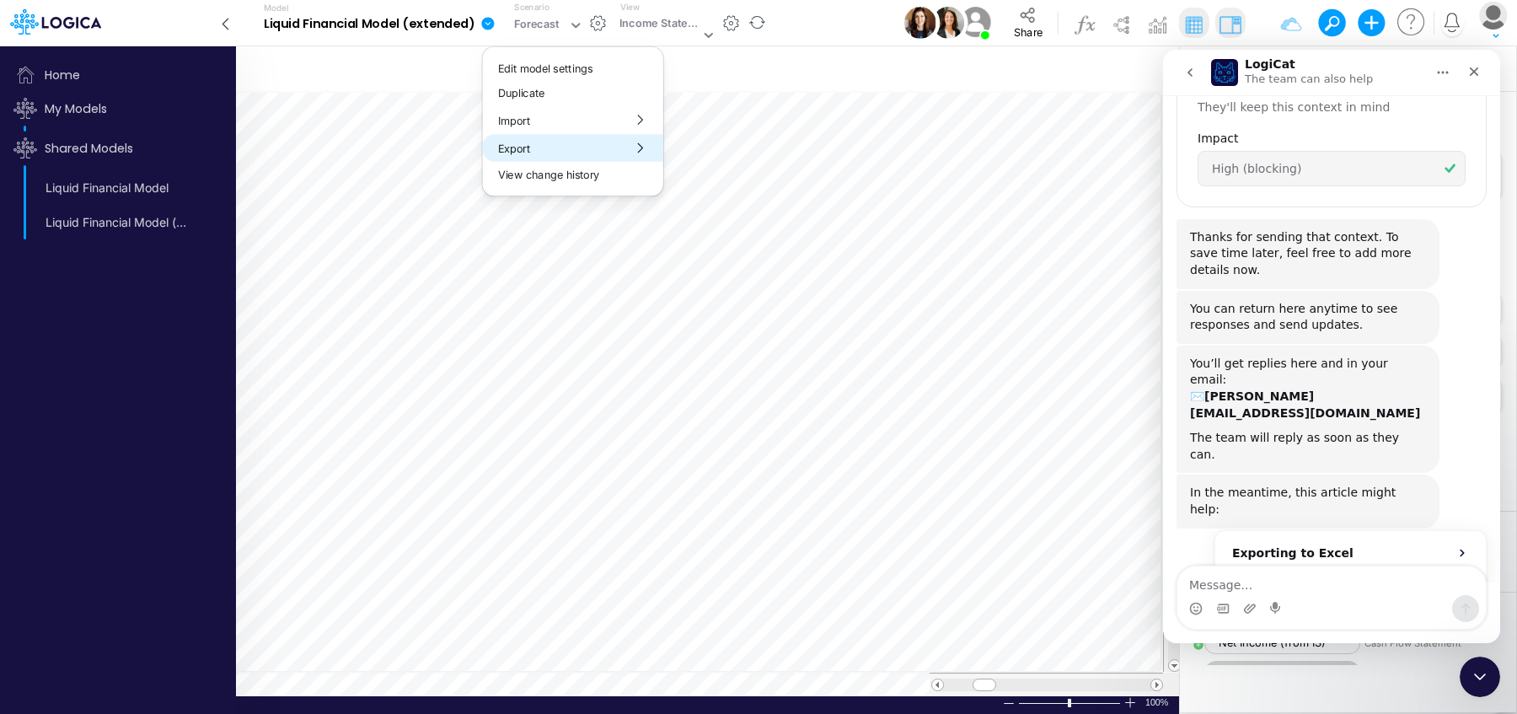
click at [518, 149] on button "Export" at bounding box center [573, 148] width 180 height 28
click at [713, 160] on button "Excel" at bounding box center [754, 157] width 180 height 26
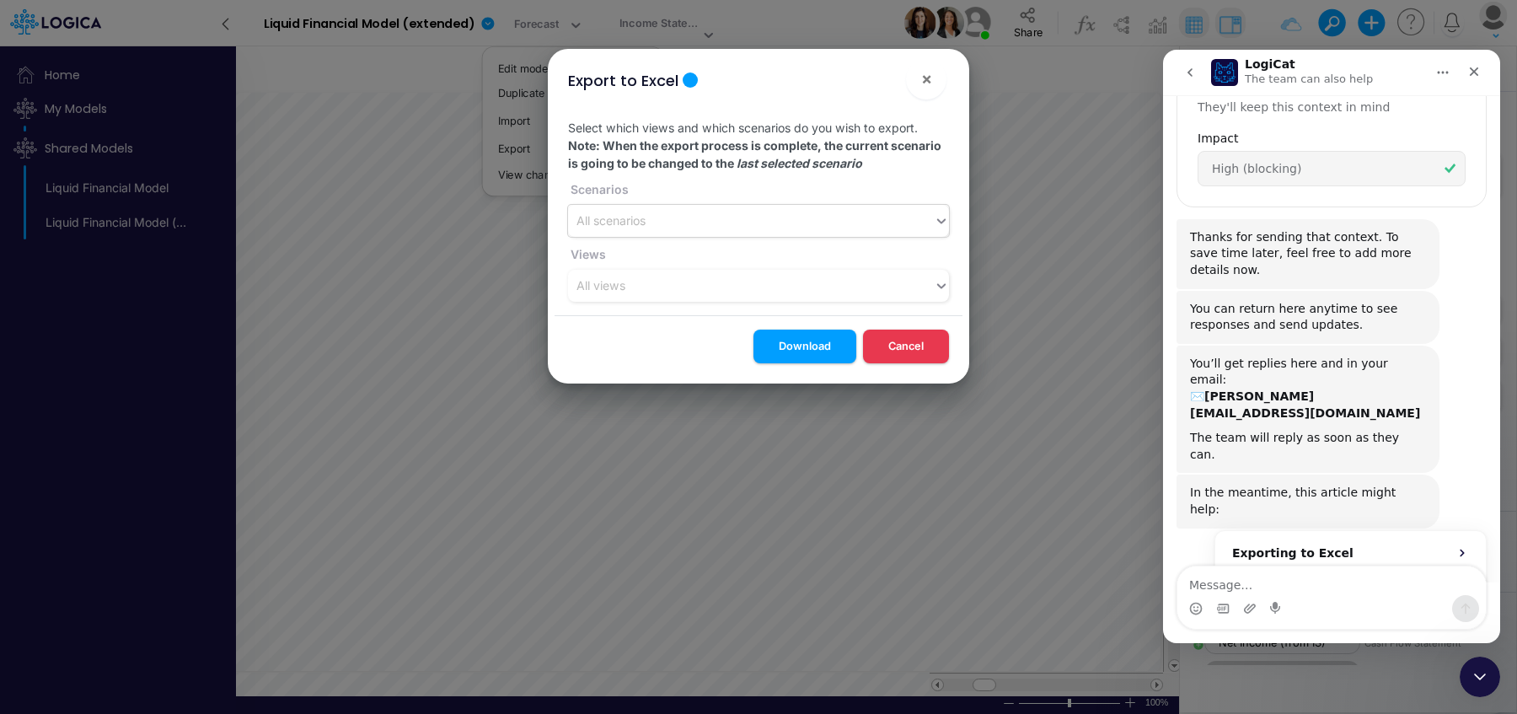
click at [779, 225] on div "All scenarios" at bounding box center [751, 221] width 366 height 28
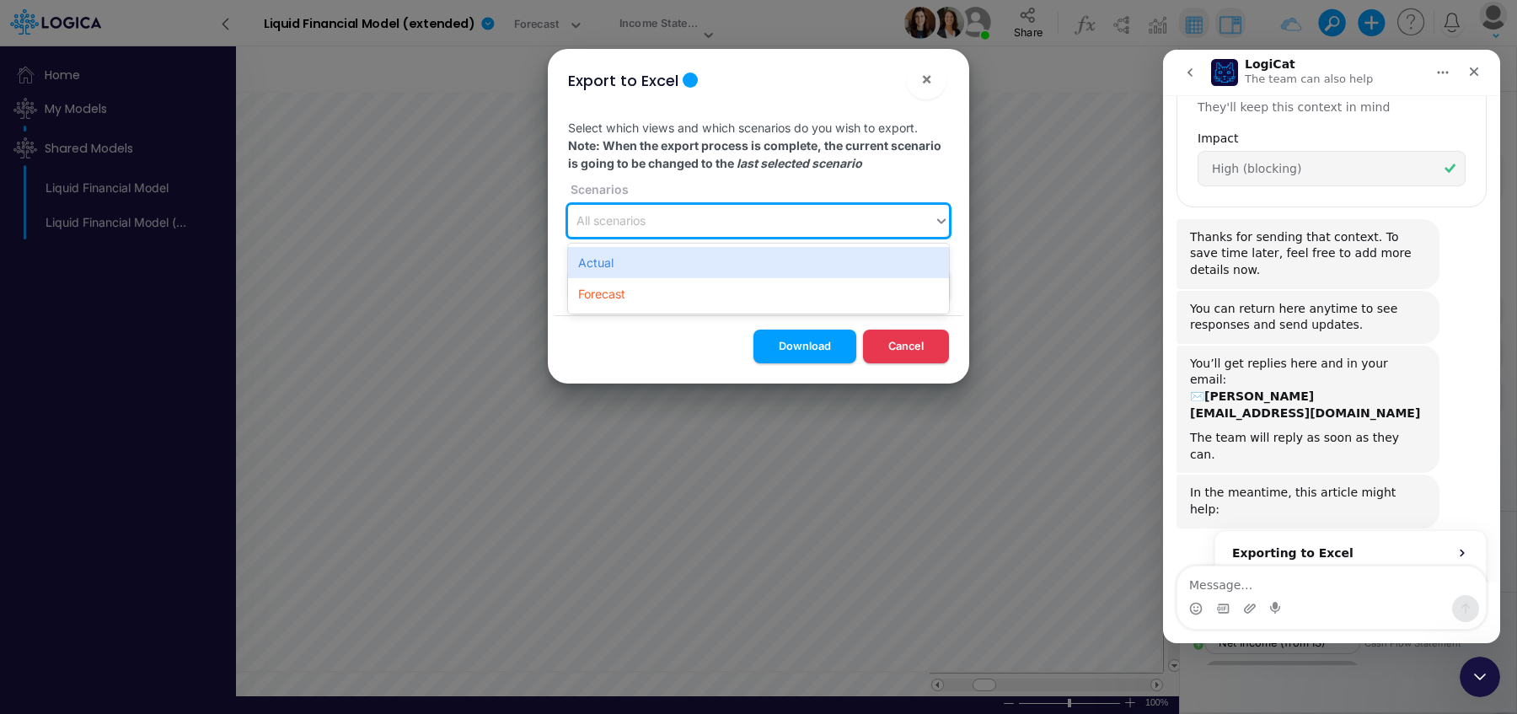
click at [761, 193] on div "Select which views and which scenarios do you wish to export. Note: When the ex…" at bounding box center [758, 210] width 408 height 210
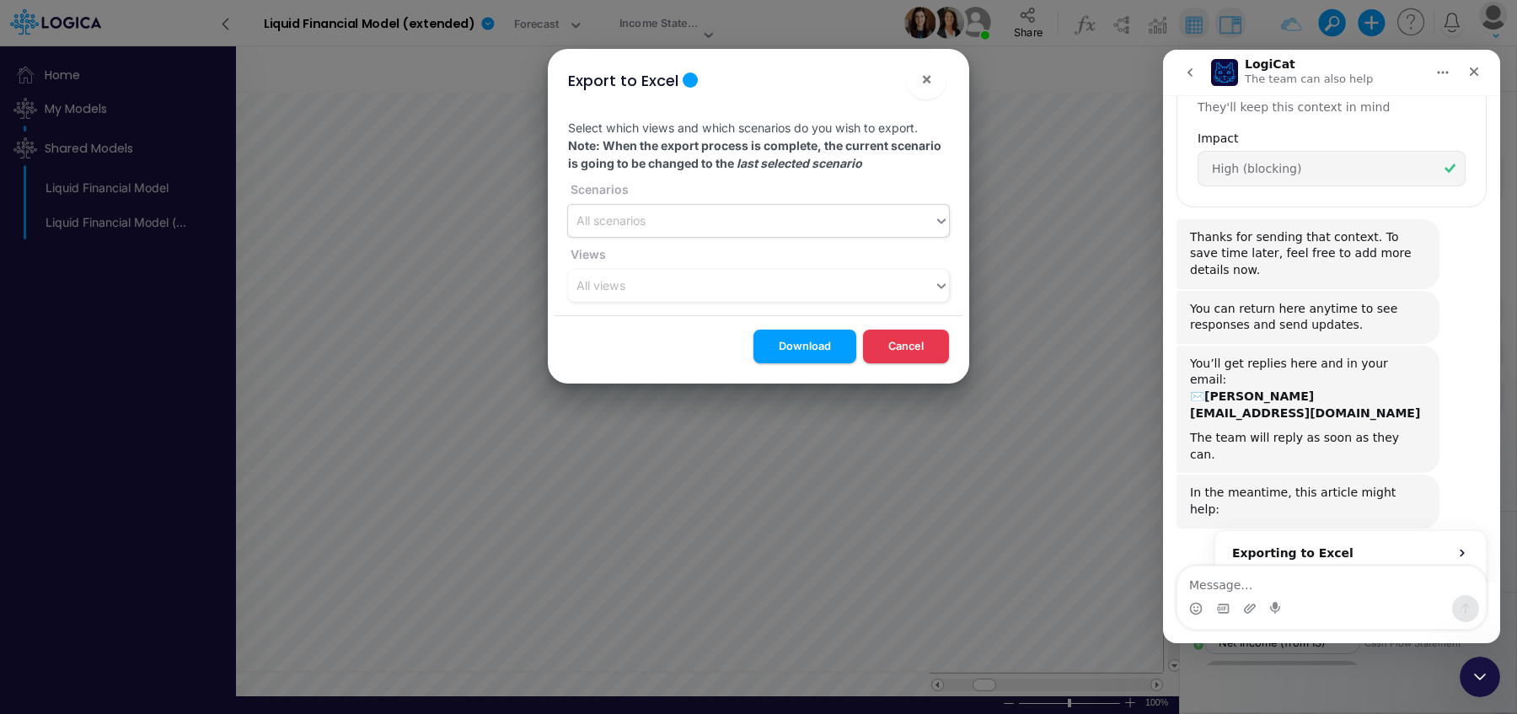
click at [731, 232] on div "All scenarios" at bounding box center [751, 221] width 366 height 28
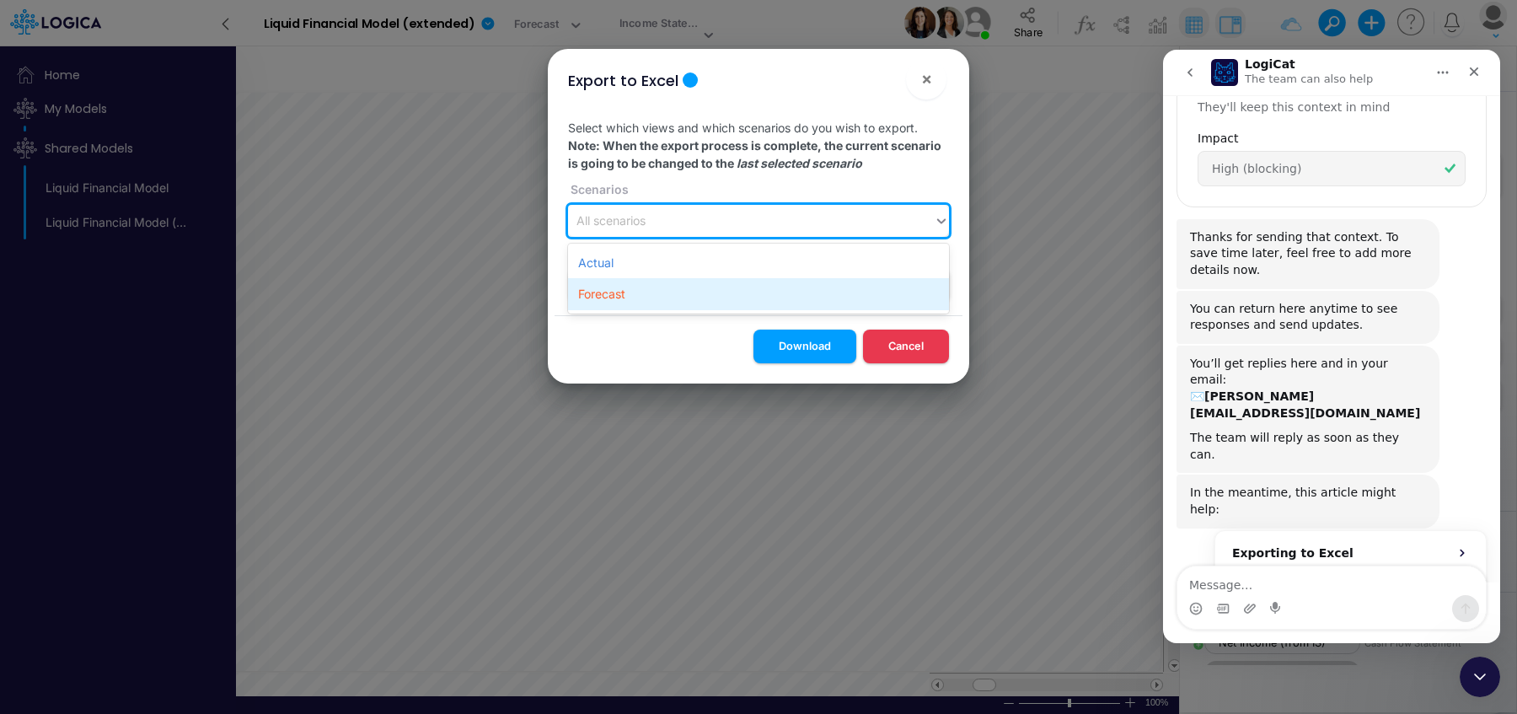
click at [696, 296] on div "Forecast" at bounding box center [758, 293] width 381 height 31
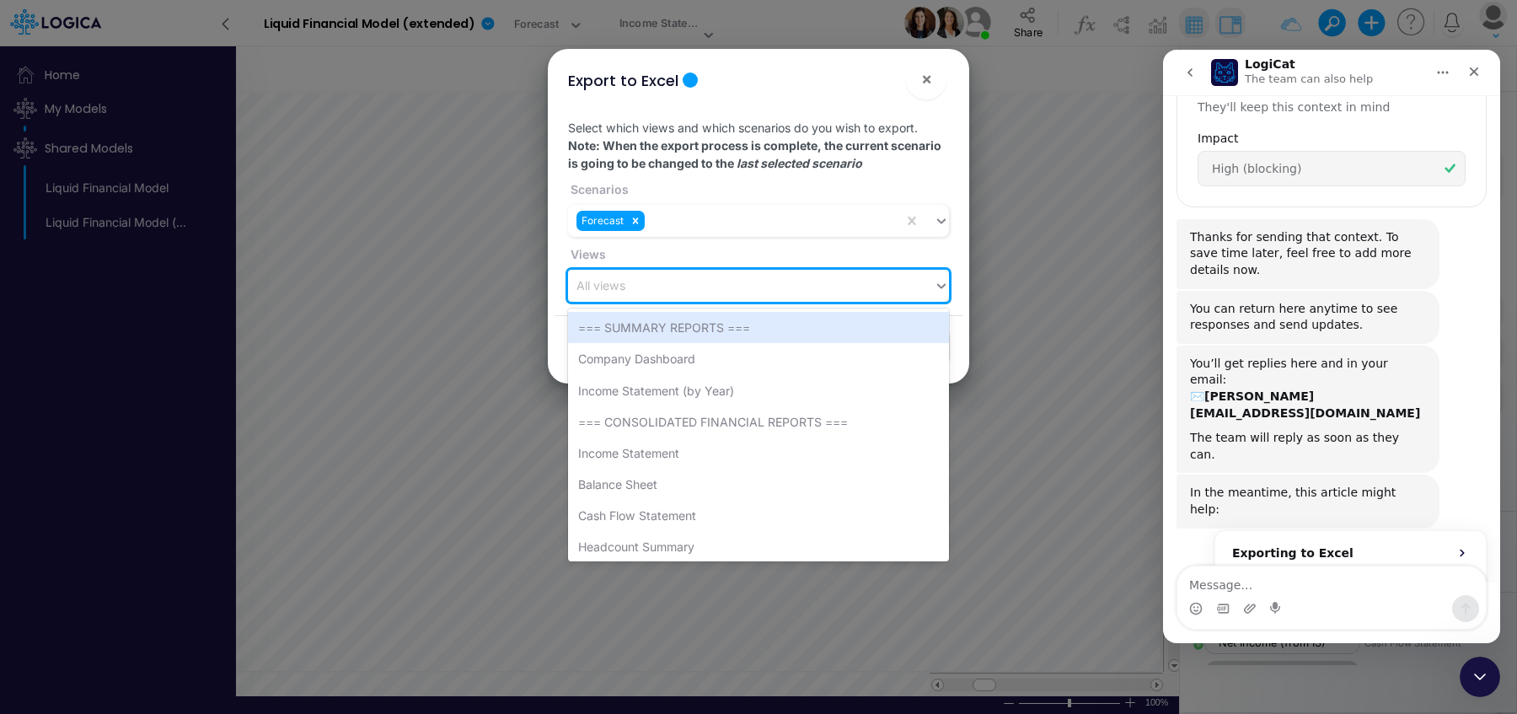
click at [765, 281] on div "All views" at bounding box center [751, 286] width 366 height 28
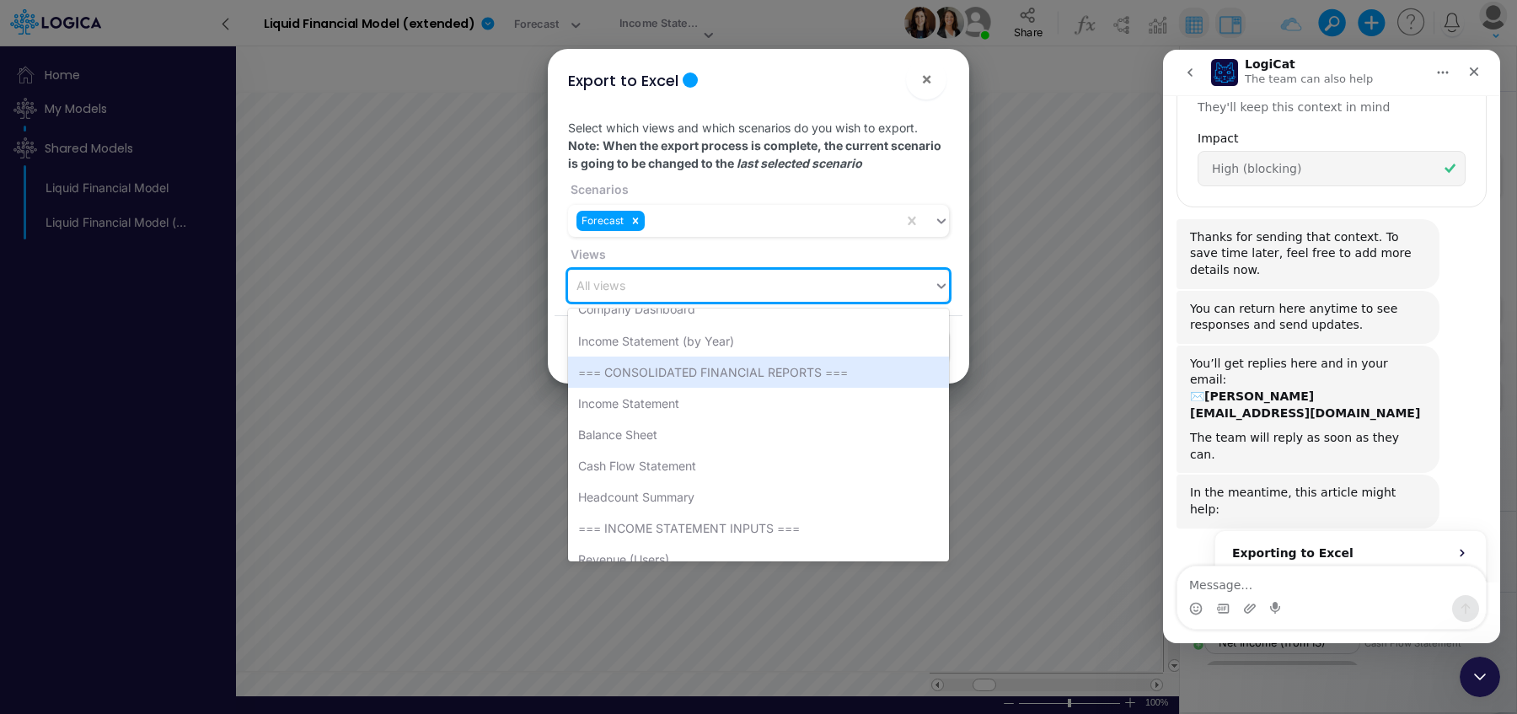
scroll to position [0, 0]
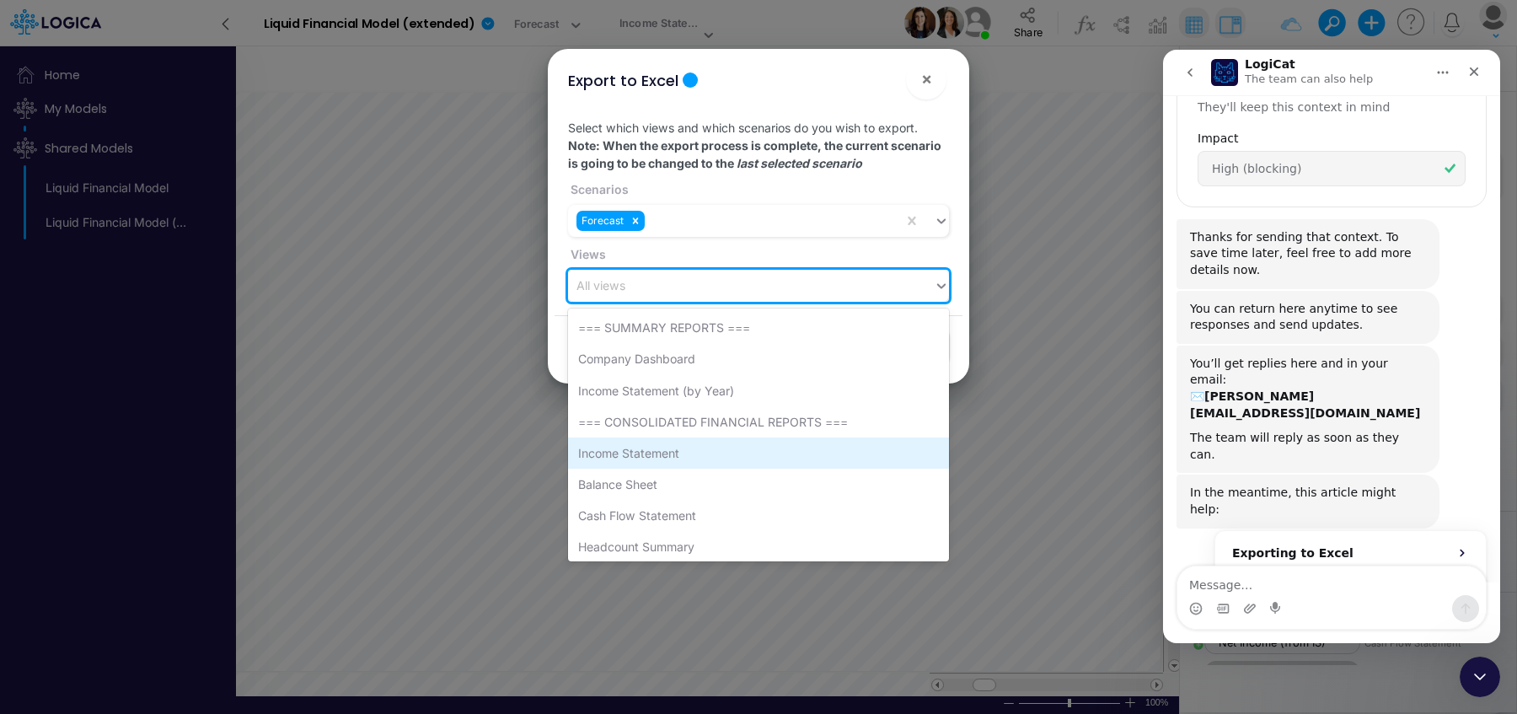
click at [688, 455] on div "Income Statement" at bounding box center [758, 452] width 381 height 31
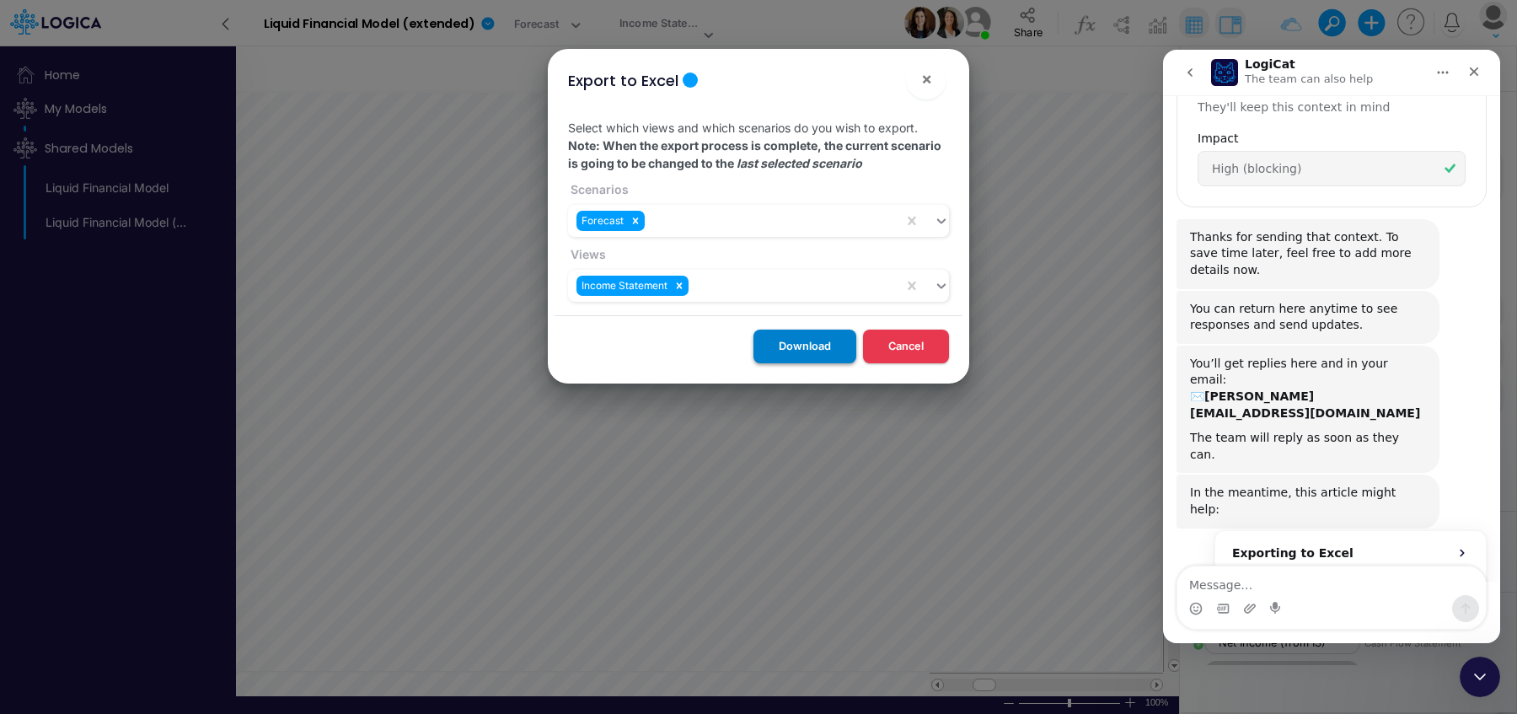
click at [805, 349] on button "Download" at bounding box center [804, 345] width 103 height 33
click at [913, 343] on button "Cancel" at bounding box center [906, 345] width 86 height 33
